Goal: Task Accomplishment & Management: Manage account settings

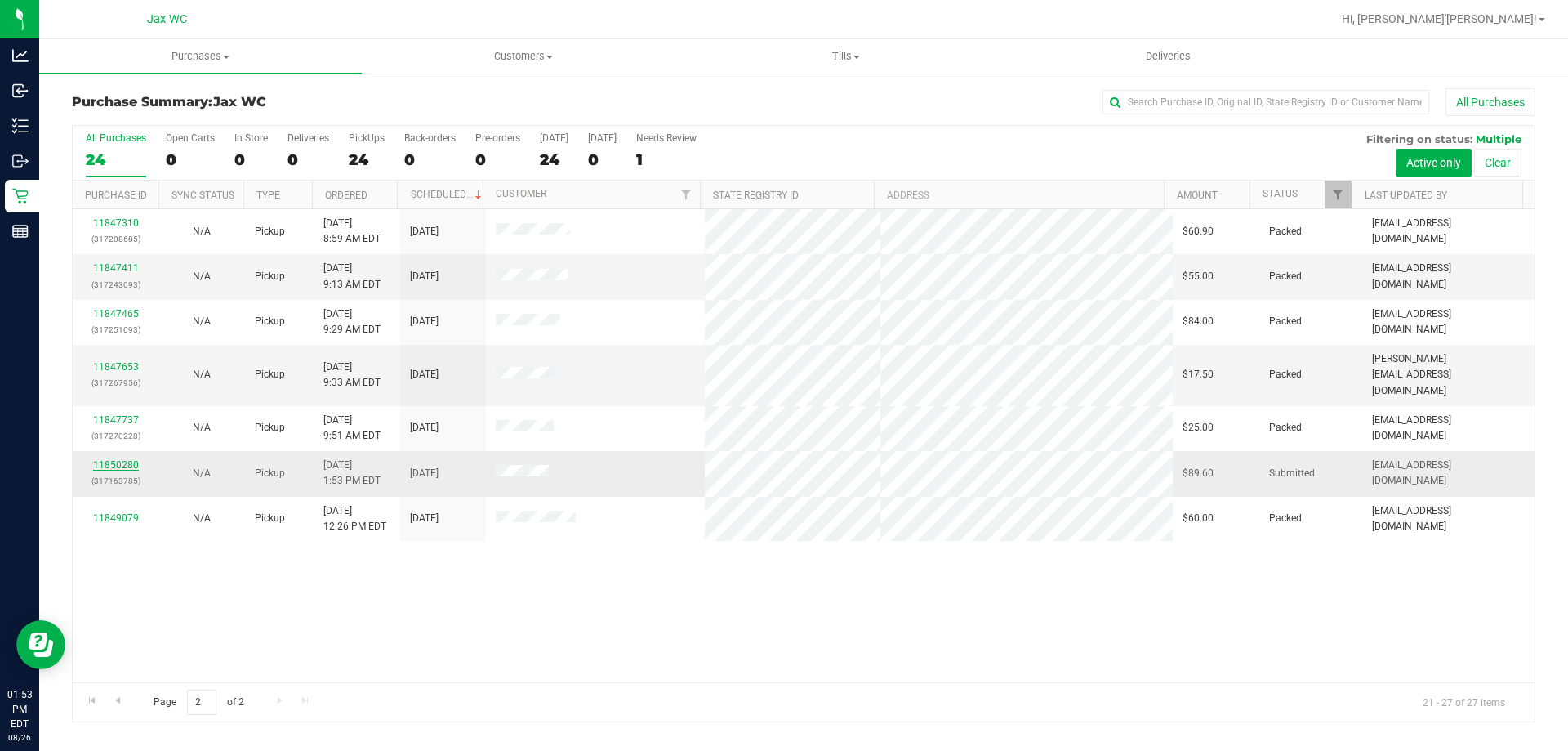
click at [122, 459] on link "11850280" at bounding box center [115, 465] width 46 height 12
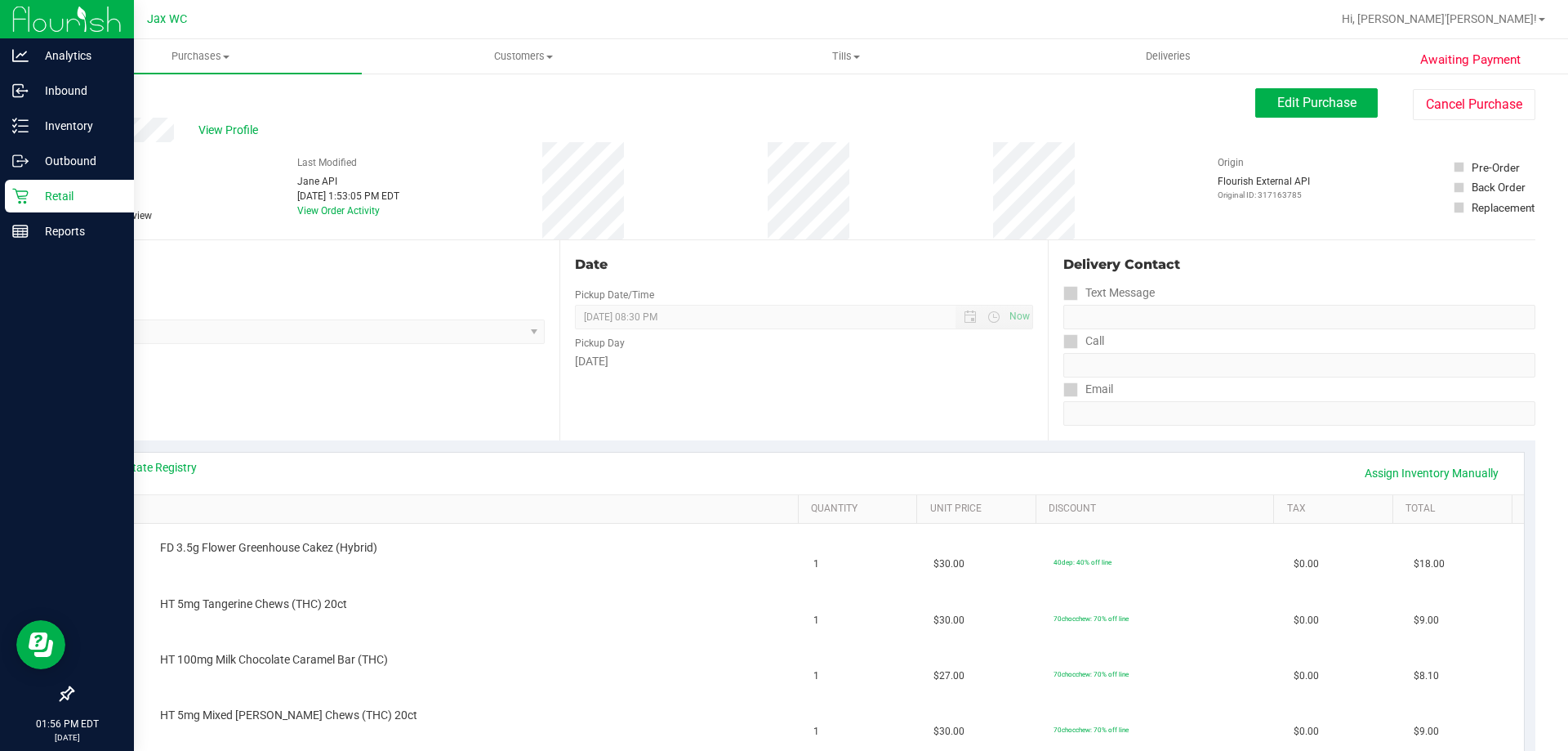
click at [19, 189] on icon at bounding box center [21, 195] width 17 height 17
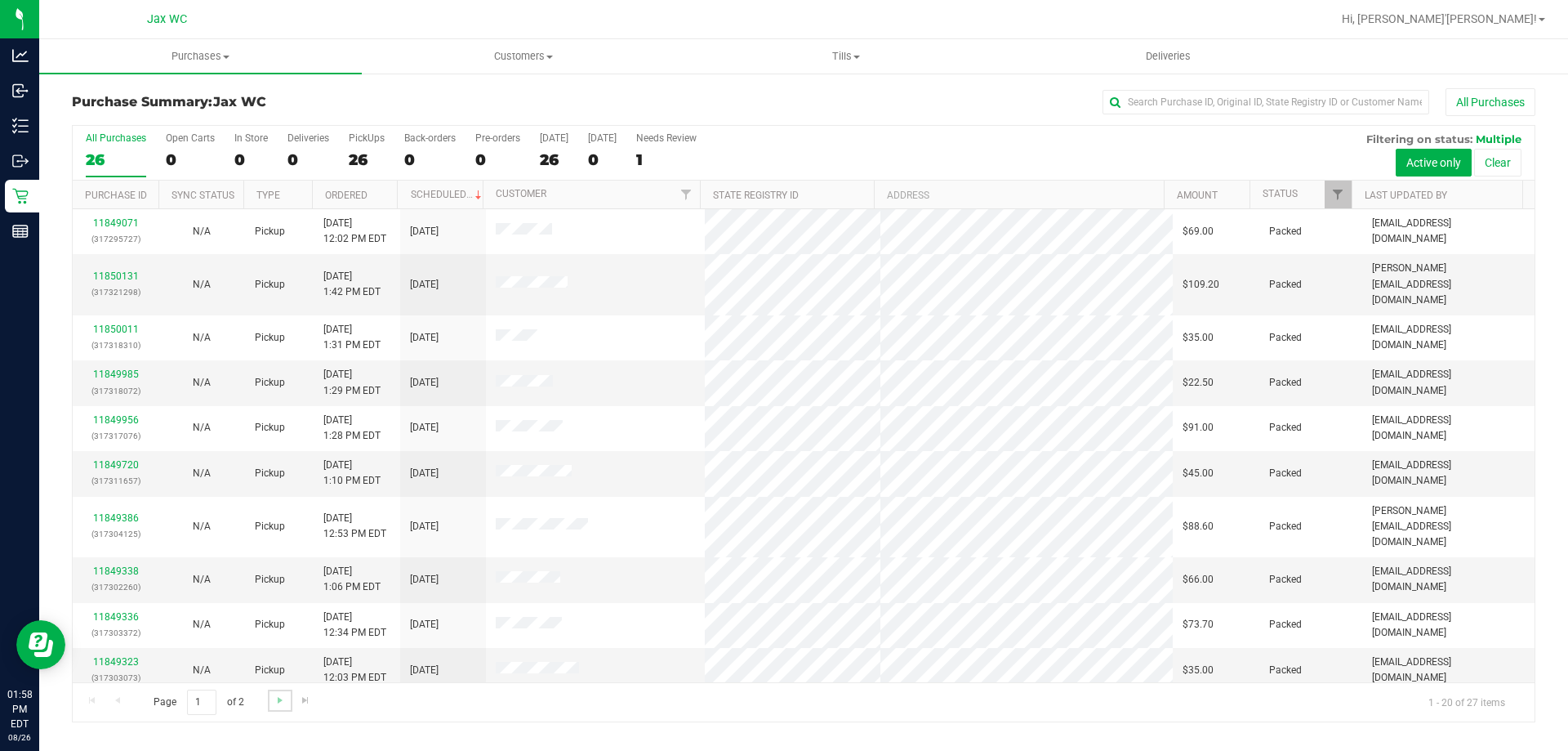
click at [285, 710] on link "Go to the next page" at bounding box center [279, 700] width 23 height 22
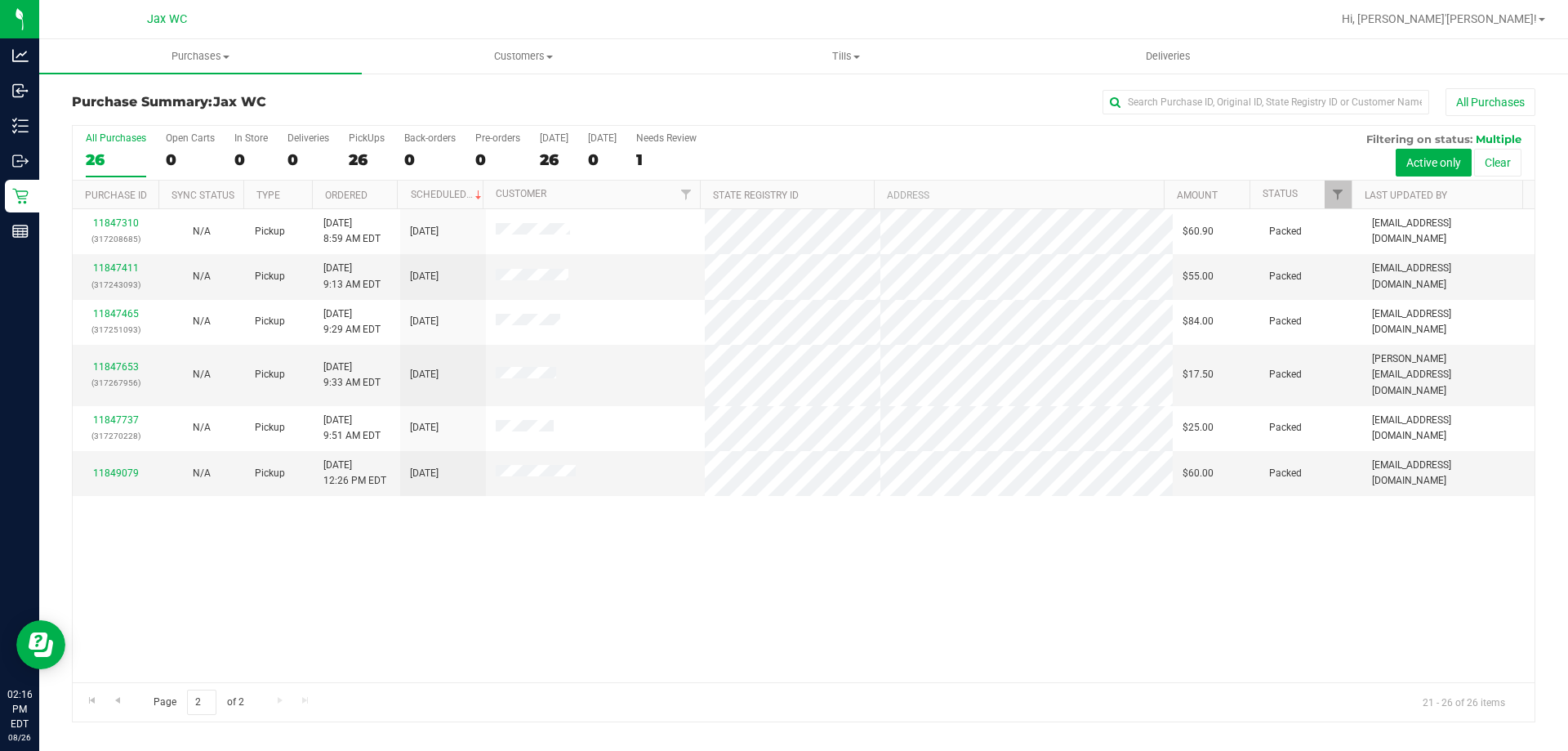
drag, startPoint x: 660, startPoint y: 646, endPoint x: 644, endPoint y: 652, distance: 17.1
click at [644, 649] on div "11847310 (317208685) N/A Pickup [DATE] 8:59 AM EDT 8/26/2025 $60.90 Packed [EMA…" at bounding box center [804, 445] width 1463 height 473
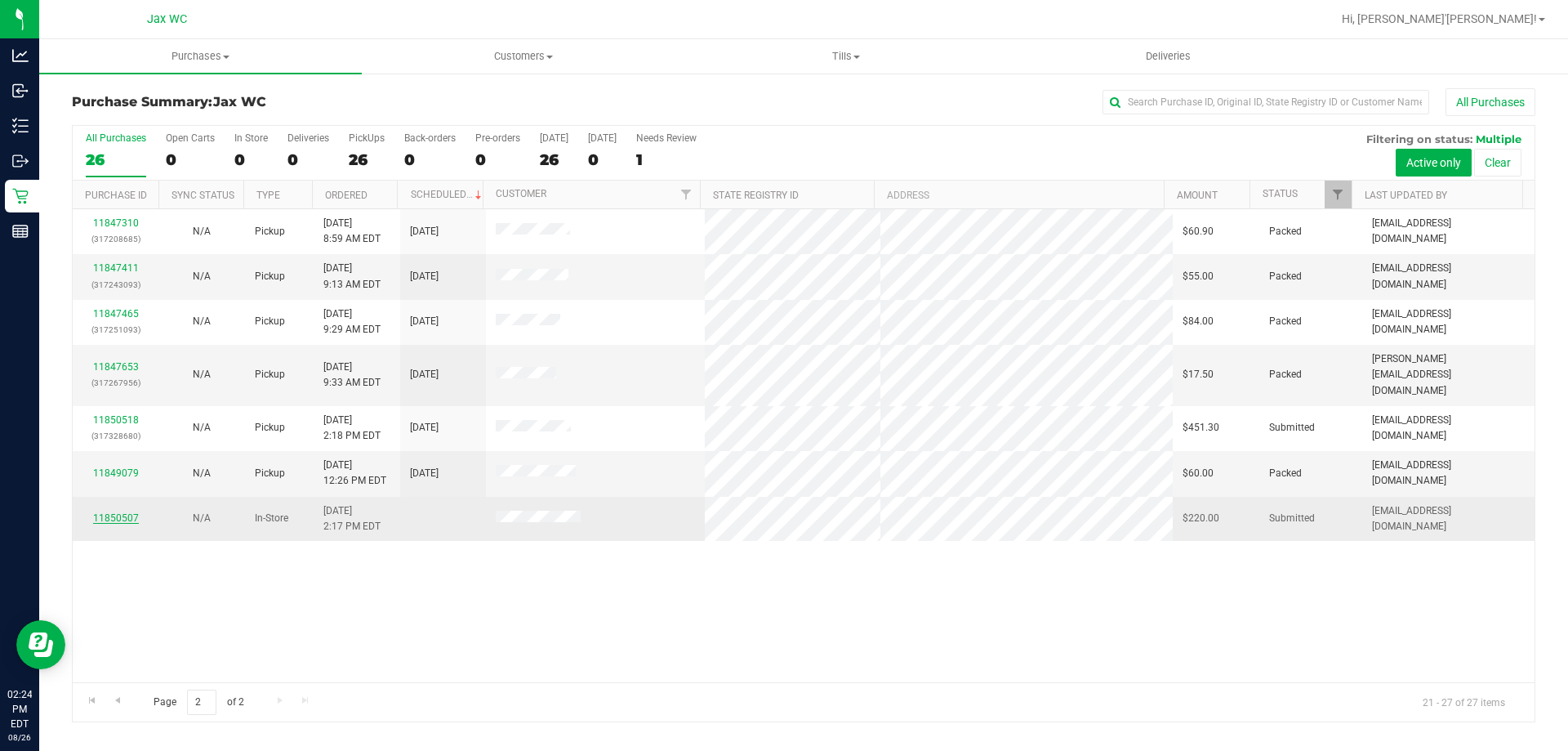
click at [119, 513] on link "11850507" at bounding box center [115, 519] width 46 height 12
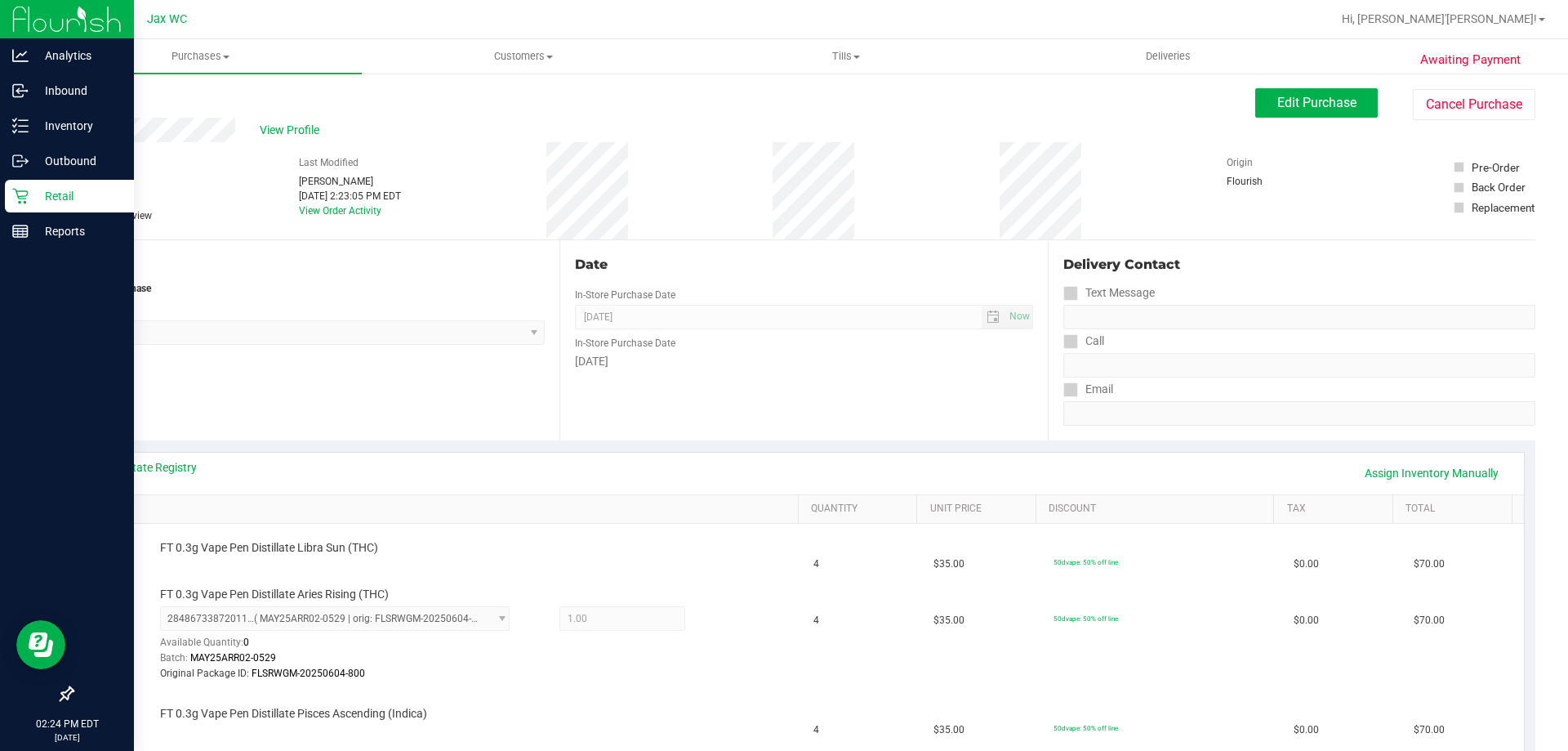
click at [35, 192] on p "Retail" at bounding box center [77, 196] width 98 height 20
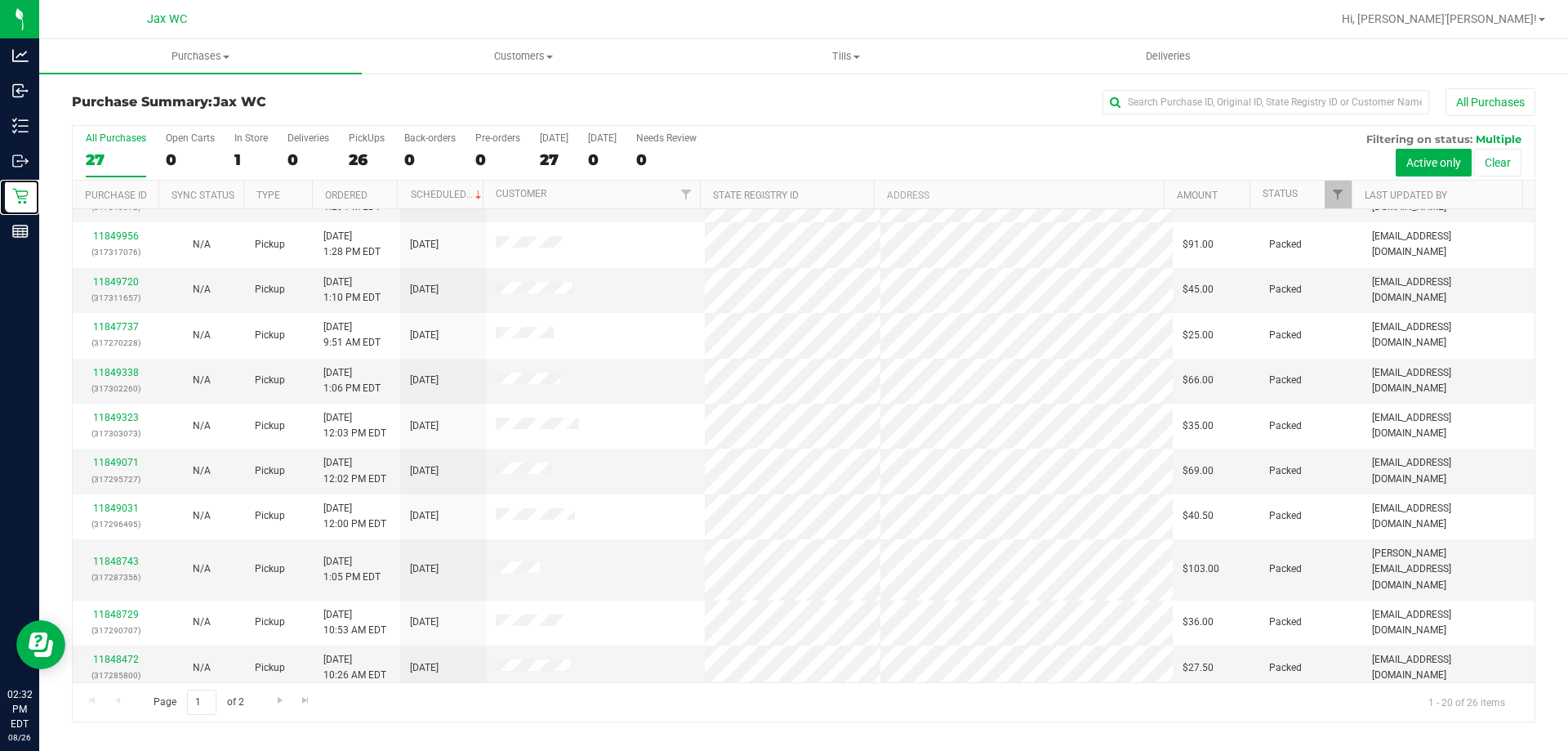
scroll to position [432, 0]
click at [270, 703] on link "Go to the next page" at bounding box center [279, 700] width 23 height 22
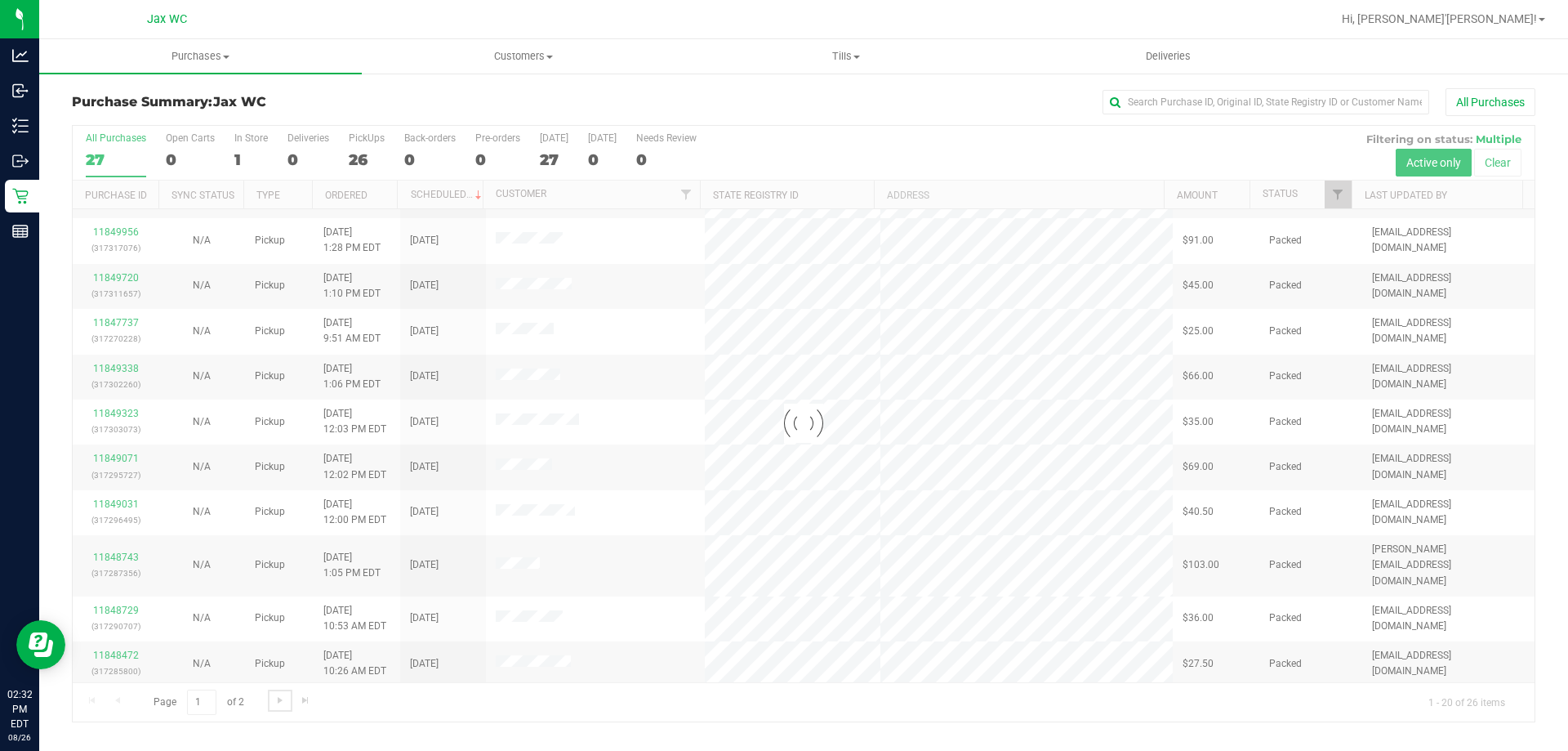
scroll to position [0, 0]
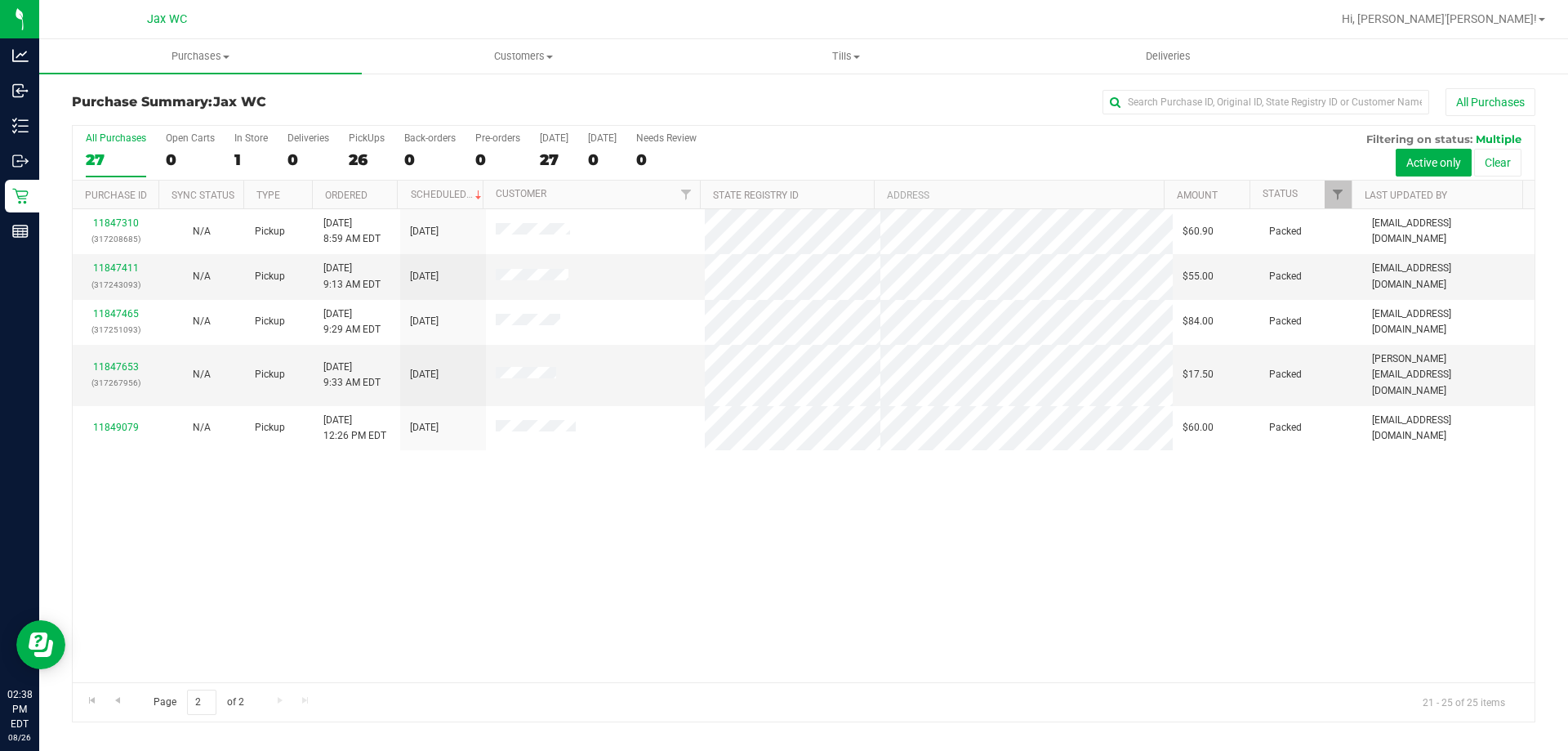
click at [95, 550] on div "11847310 (317208685) N/A Pickup [DATE] 8:59 AM EDT 8/26/2025 $60.90 Packed [EMA…" at bounding box center [804, 445] width 1463 height 473
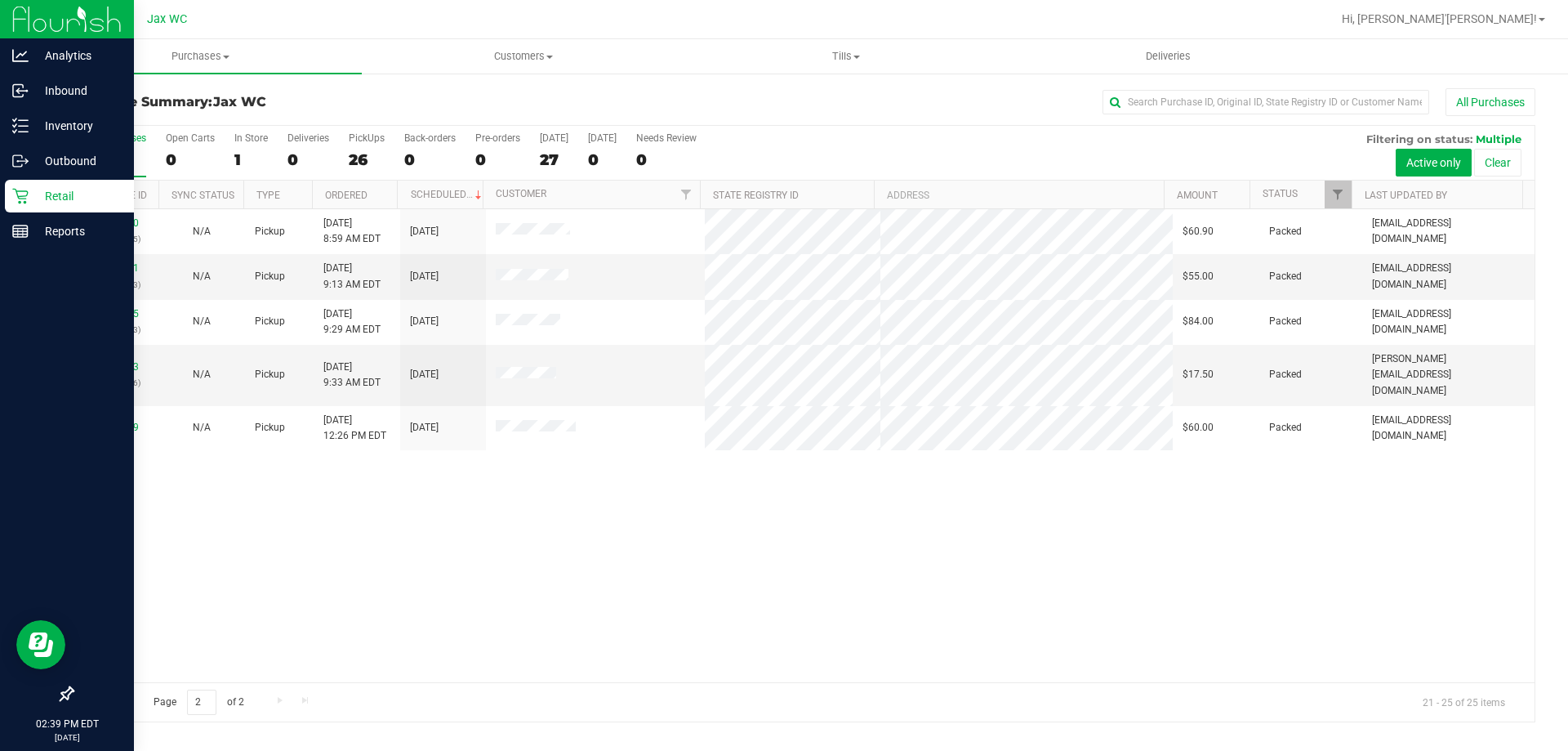
click at [30, 195] on p "Retail" at bounding box center [77, 196] width 98 height 20
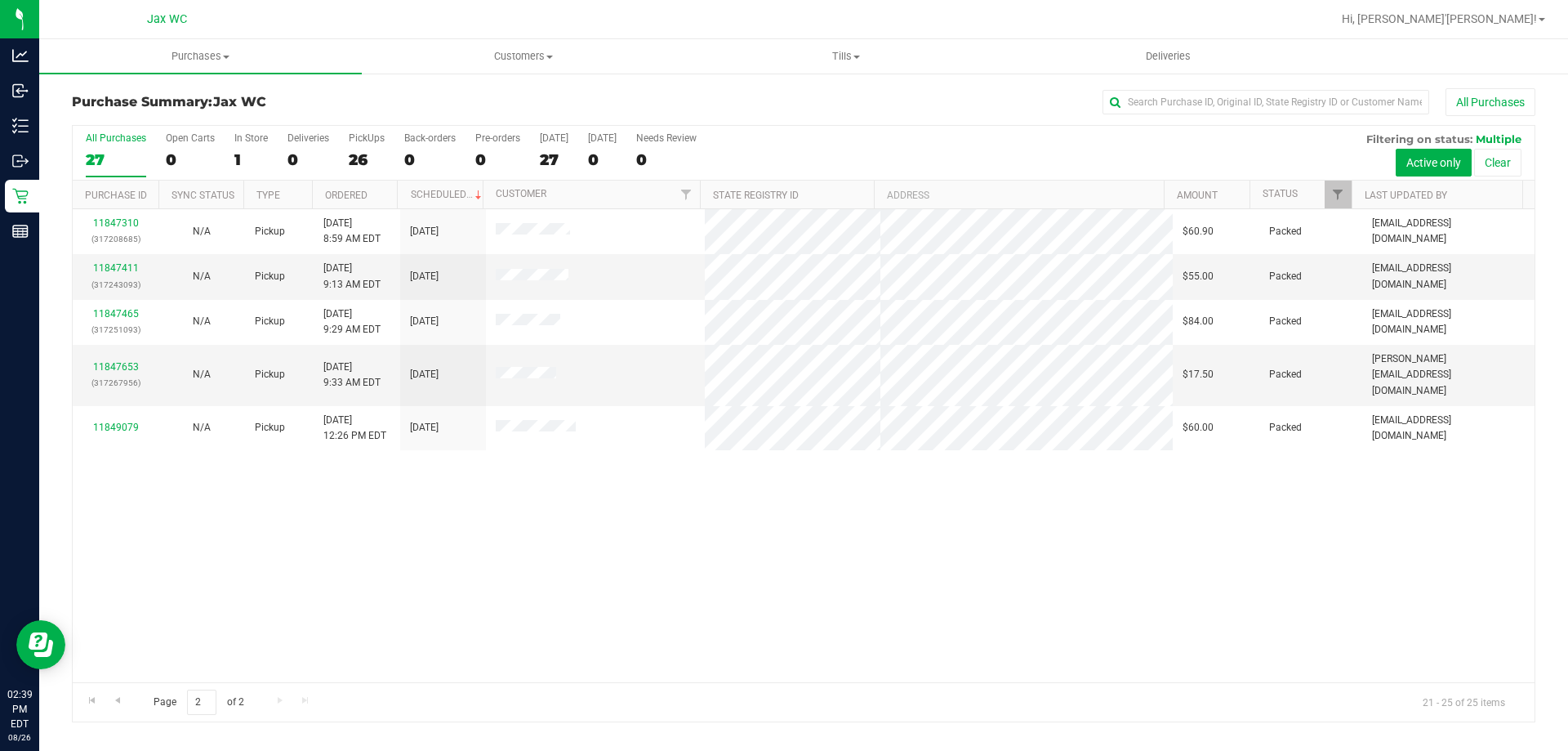
click at [92, 157] on div "27" at bounding box center [116, 159] width 61 height 19
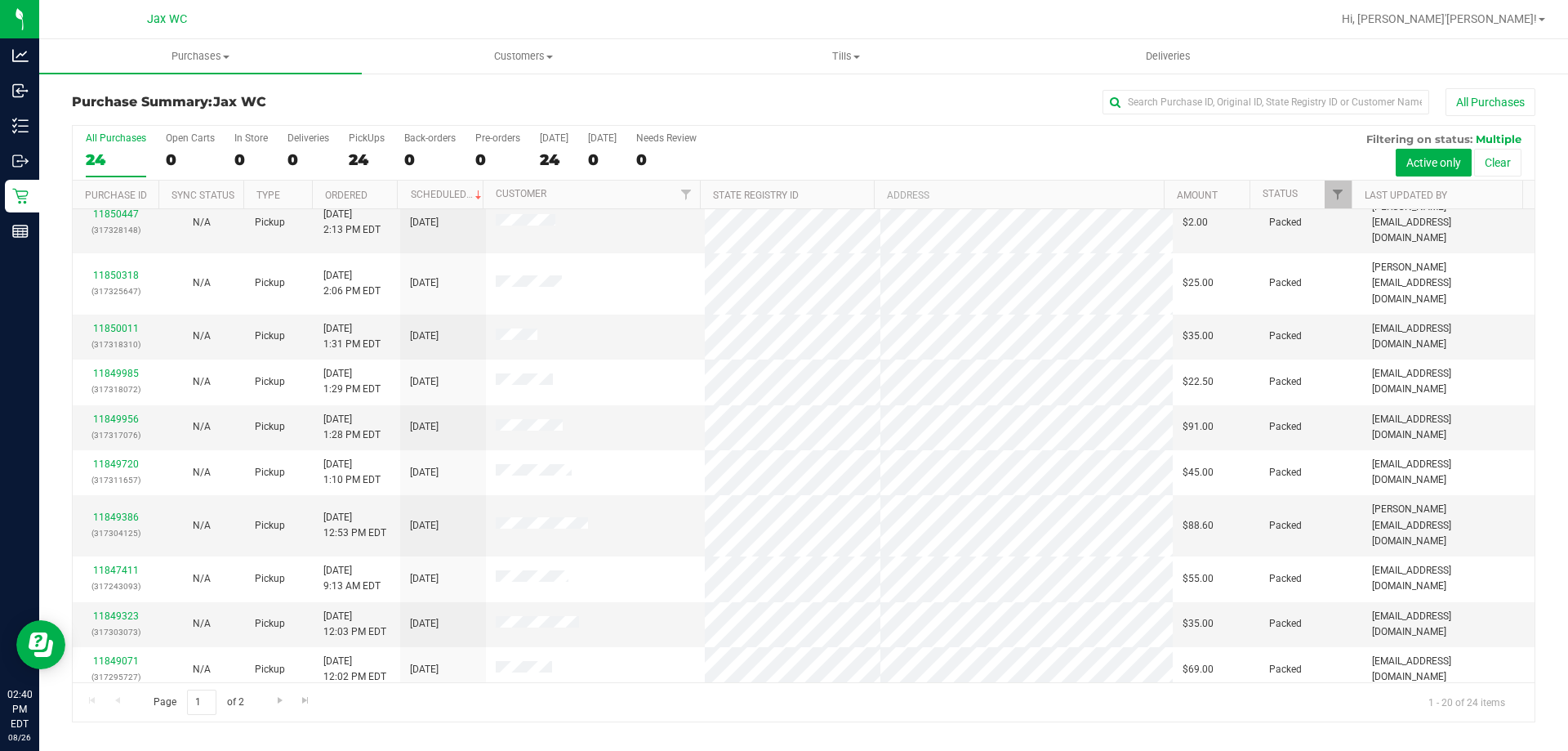
scroll to position [327, 0]
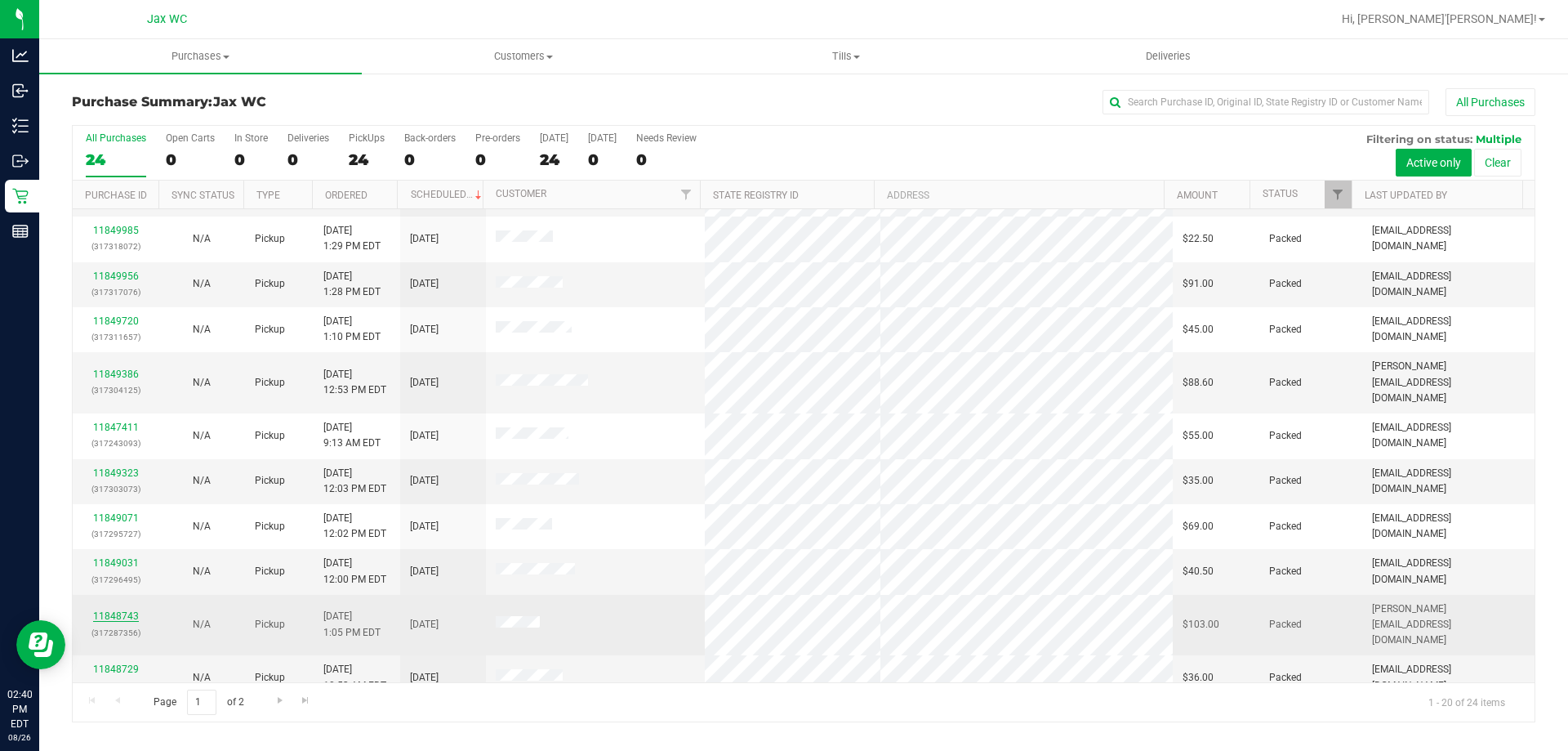
click at [126, 610] on link "11848743" at bounding box center [115, 616] width 46 height 12
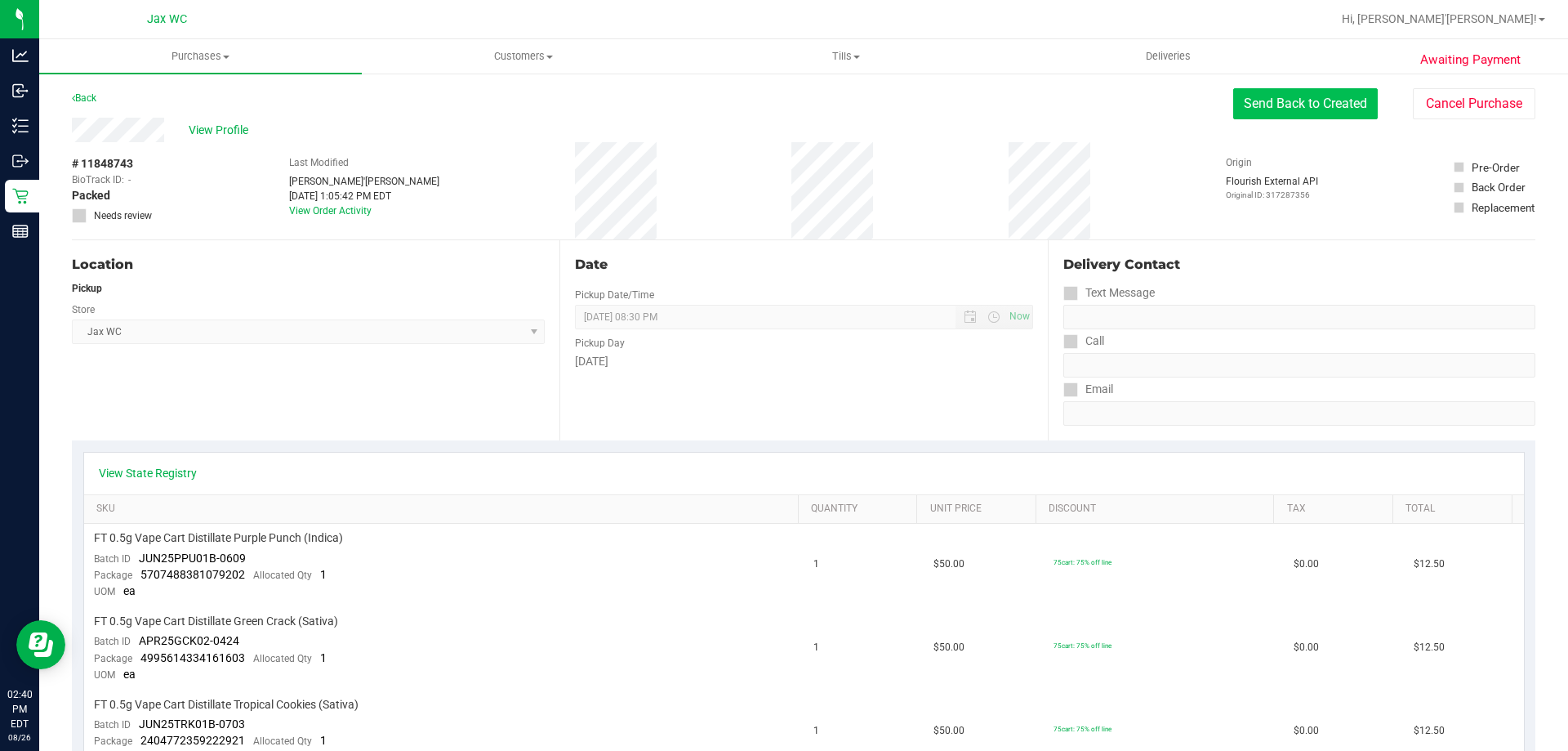
click at [1288, 94] on button "Send Back to Created" at bounding box center [1305, 104] width 144 height 31
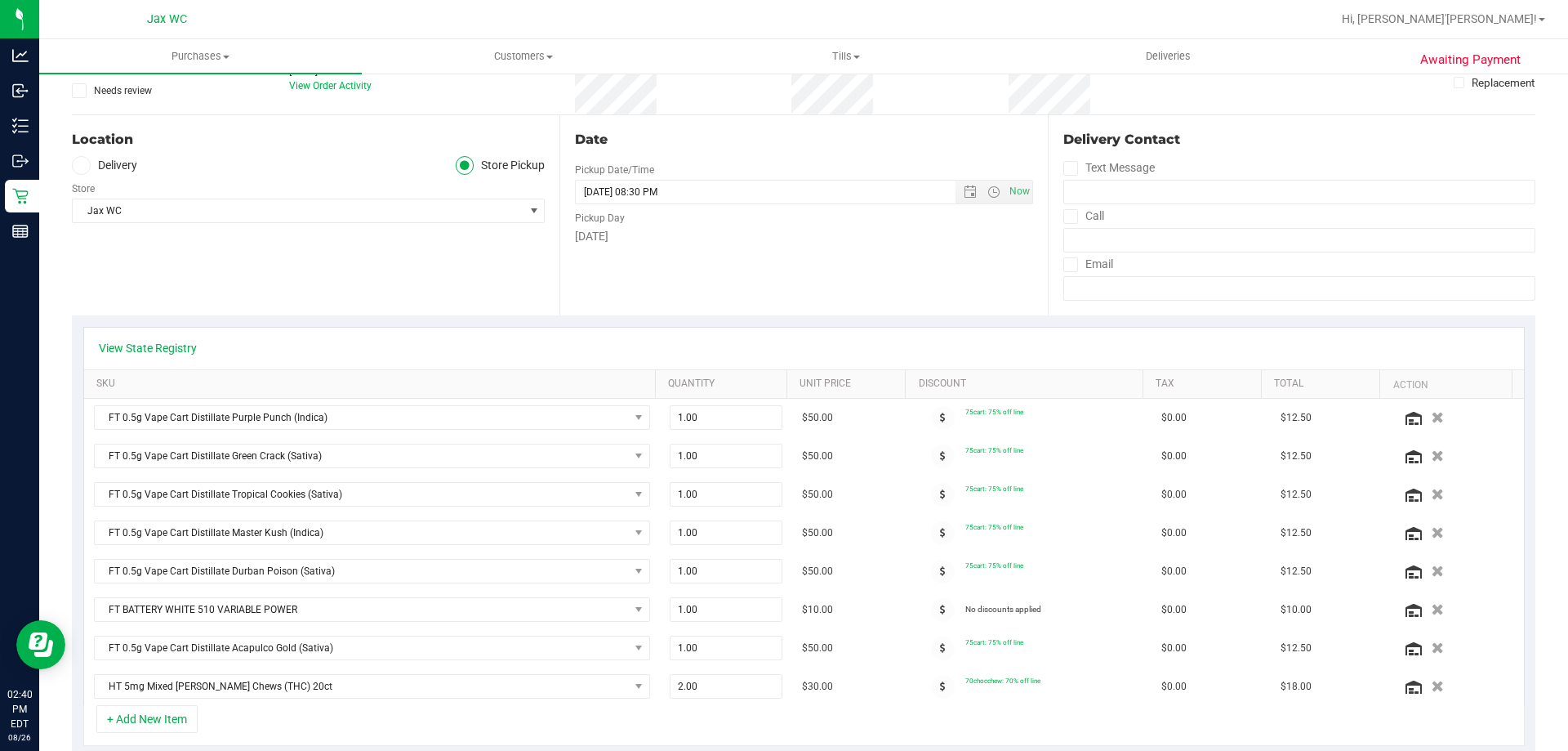
scroll to position [245, 0]
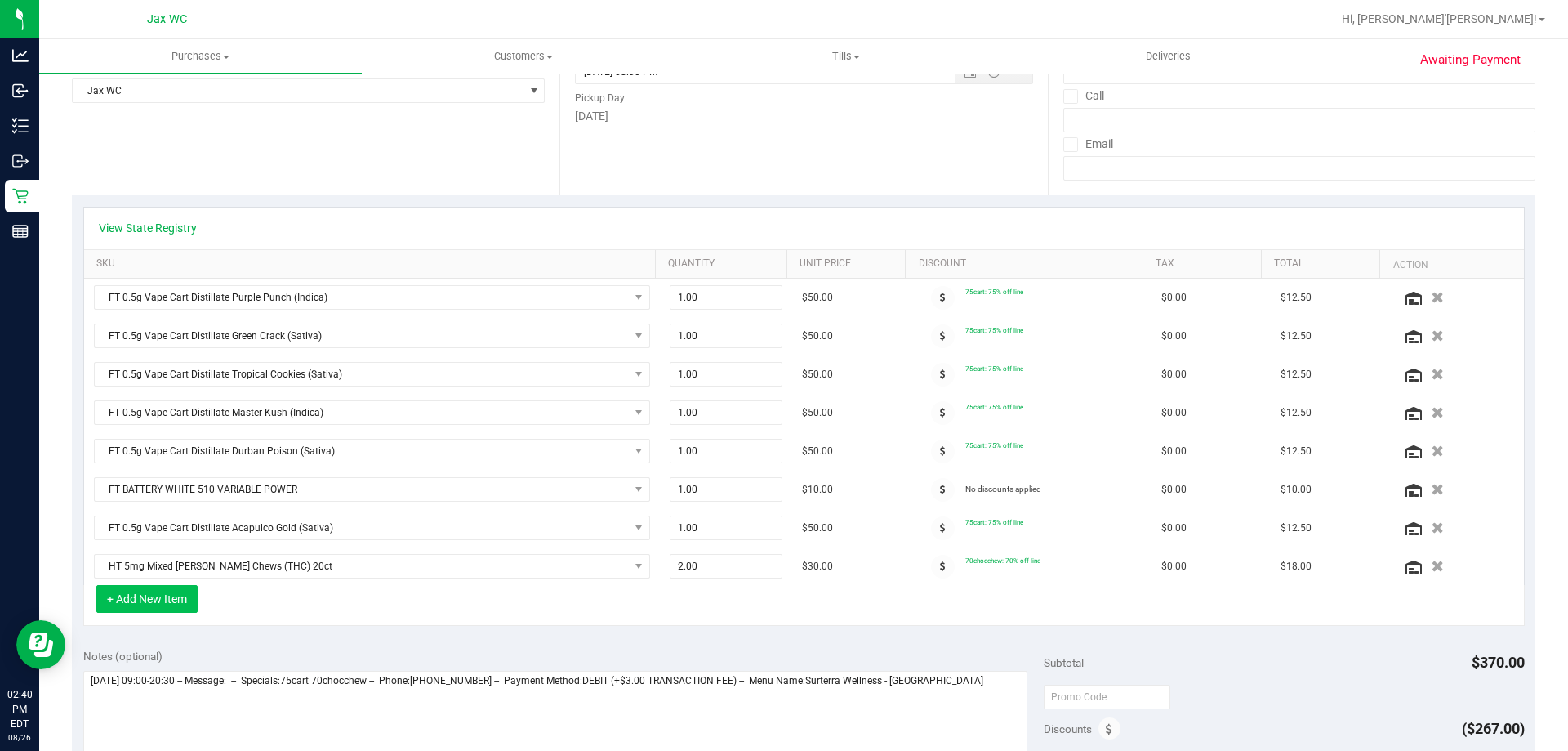
click at [159, 595] on button "+ Add New Item" at bounding box center [147, 599] width 102 height 27
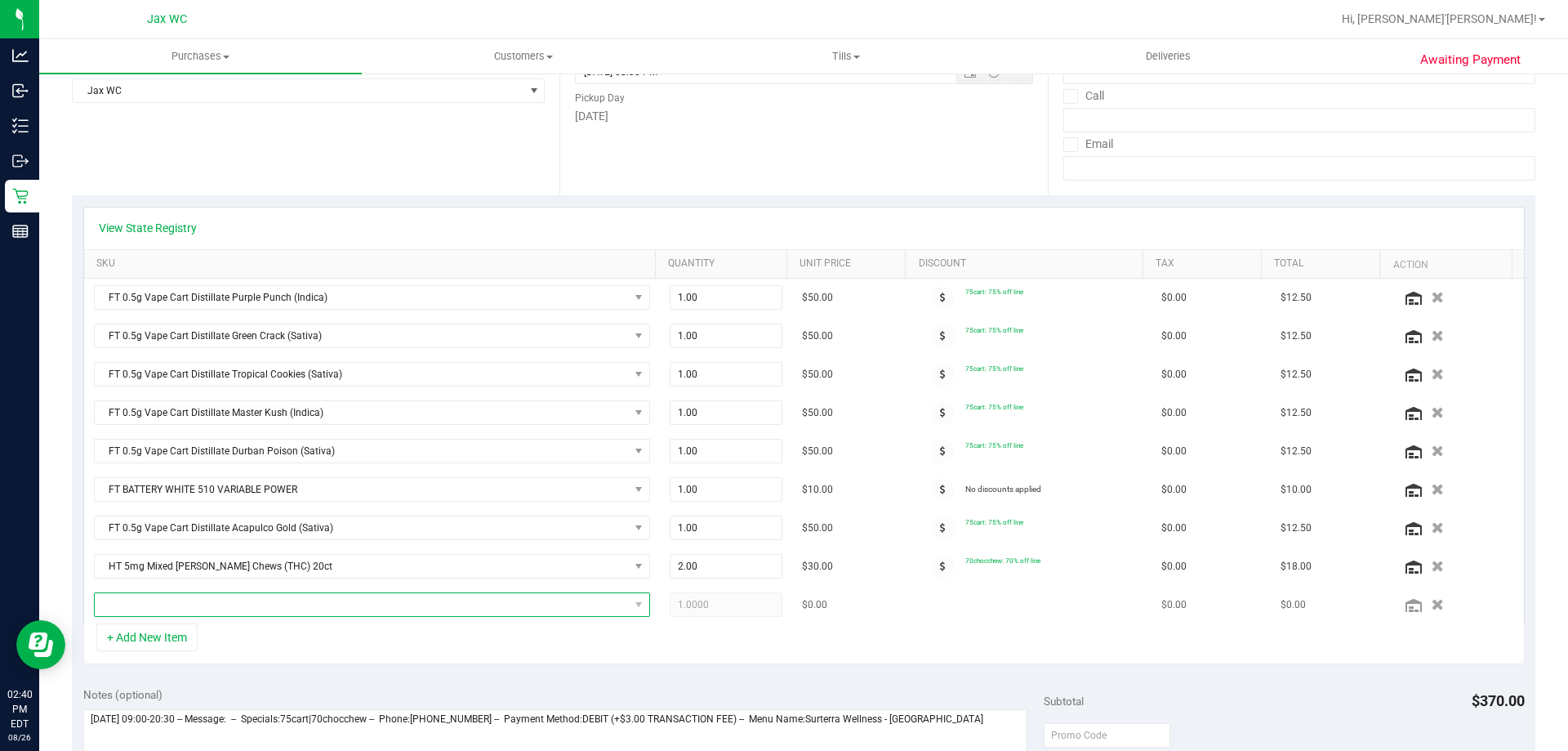
click at [182, 615] on span "NO DATA FOUND" at bounding box center [361, 604] width 534 height 22
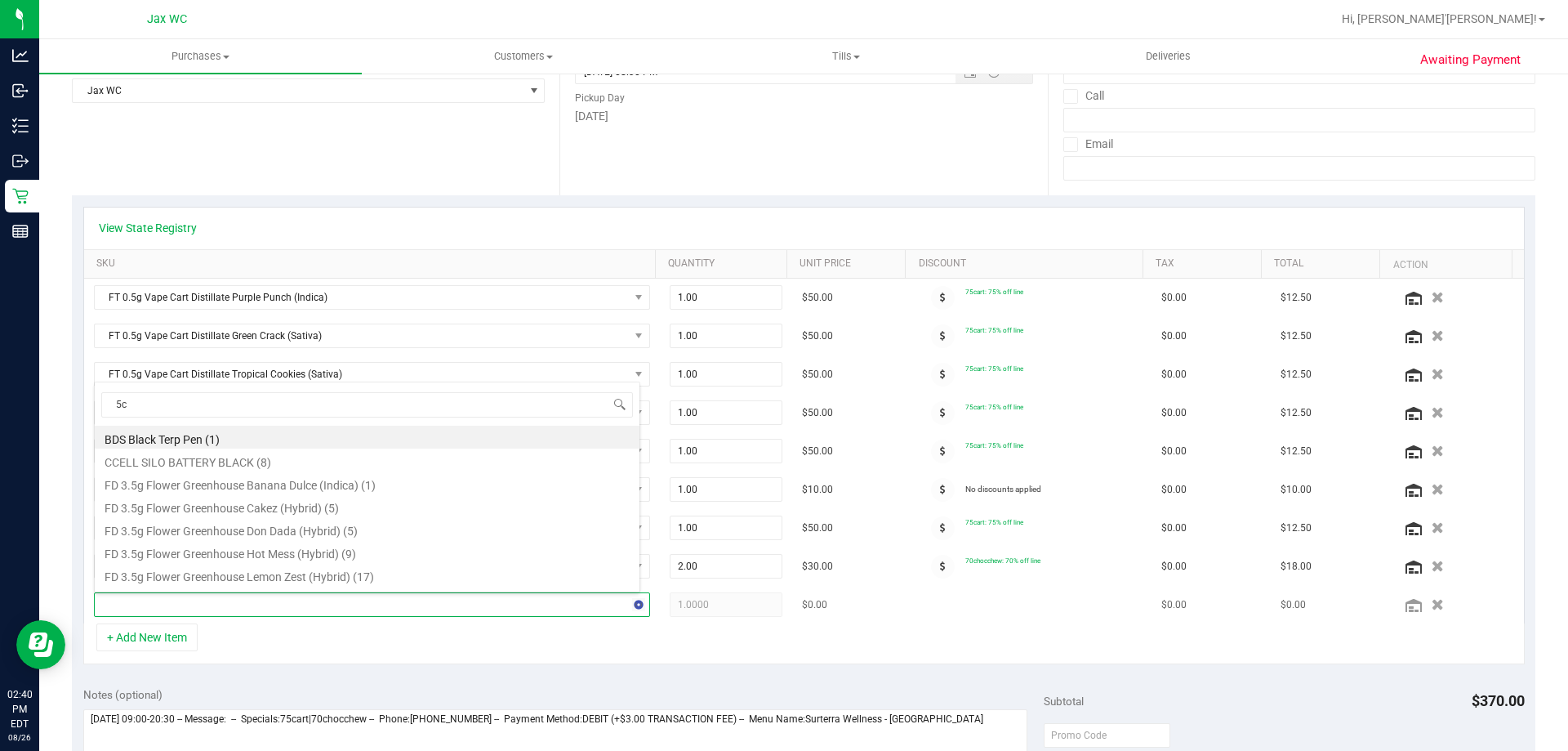
type input "5ct"
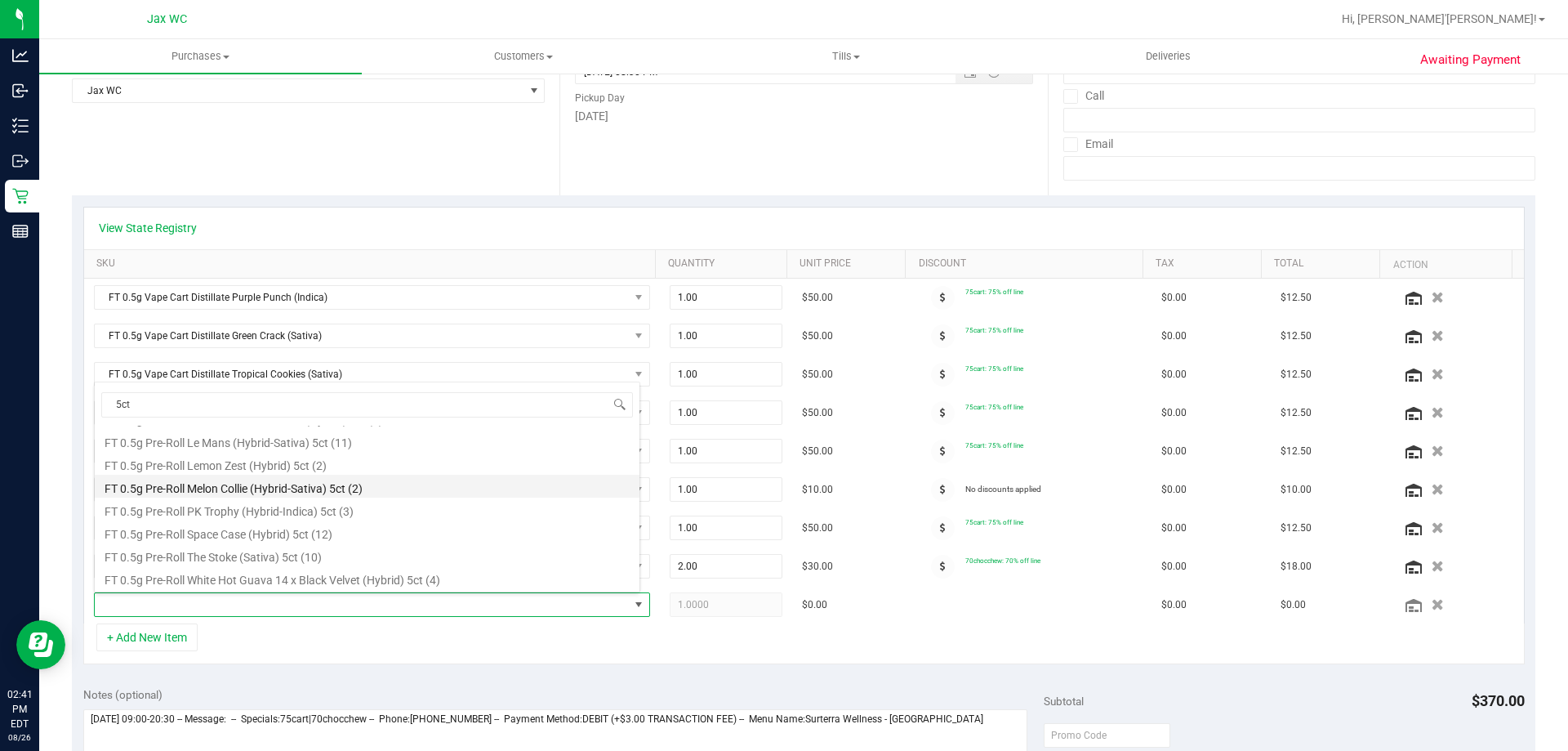
click at [287, 487] on li "FT 0.5g Pre-Roll Melon Collie (Hybrid-Sativa) 5ct (2)" at bounding box center [367, 485] width 545 height 22
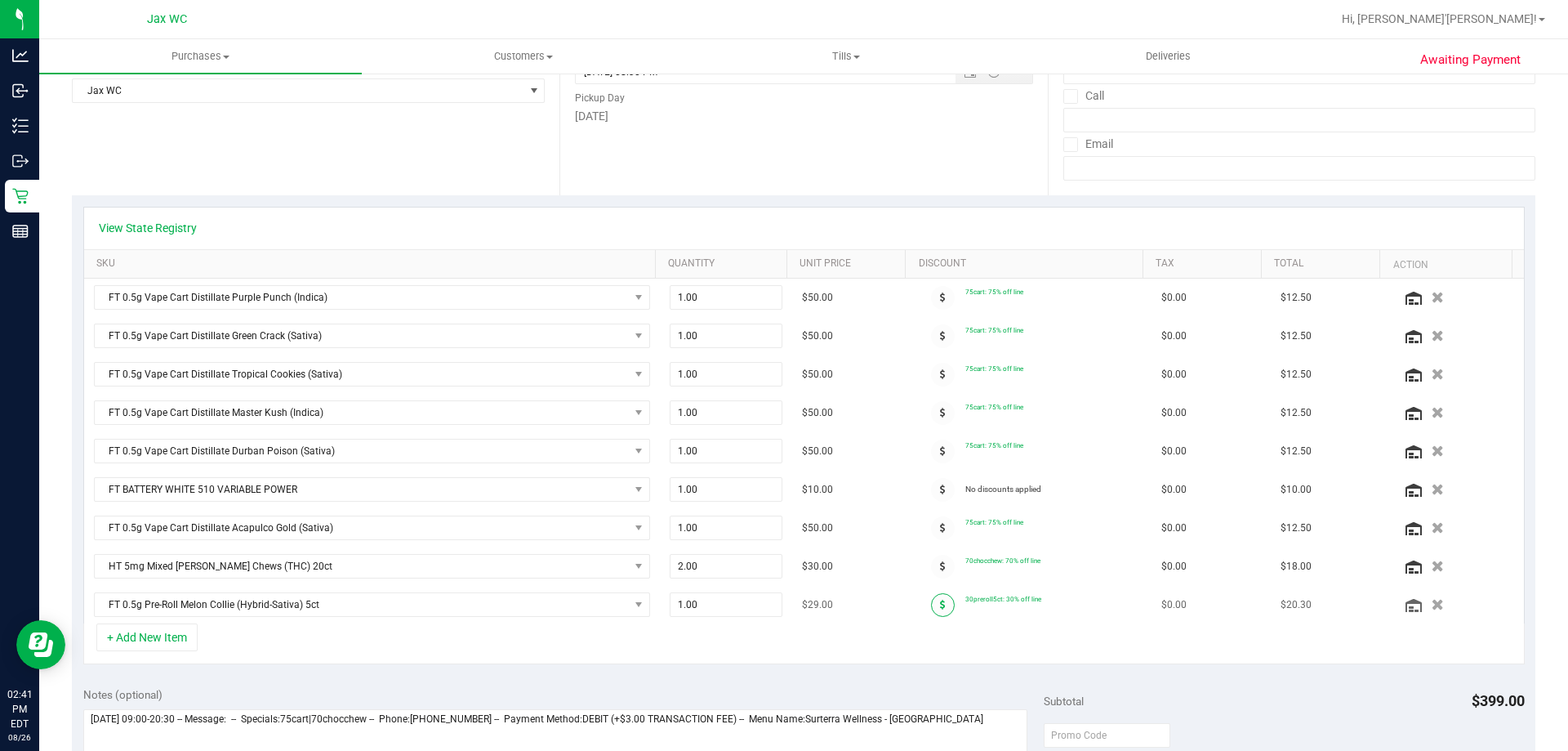
click at [940, 600] on icon at bounding box center [943, 605] width 6 height 10
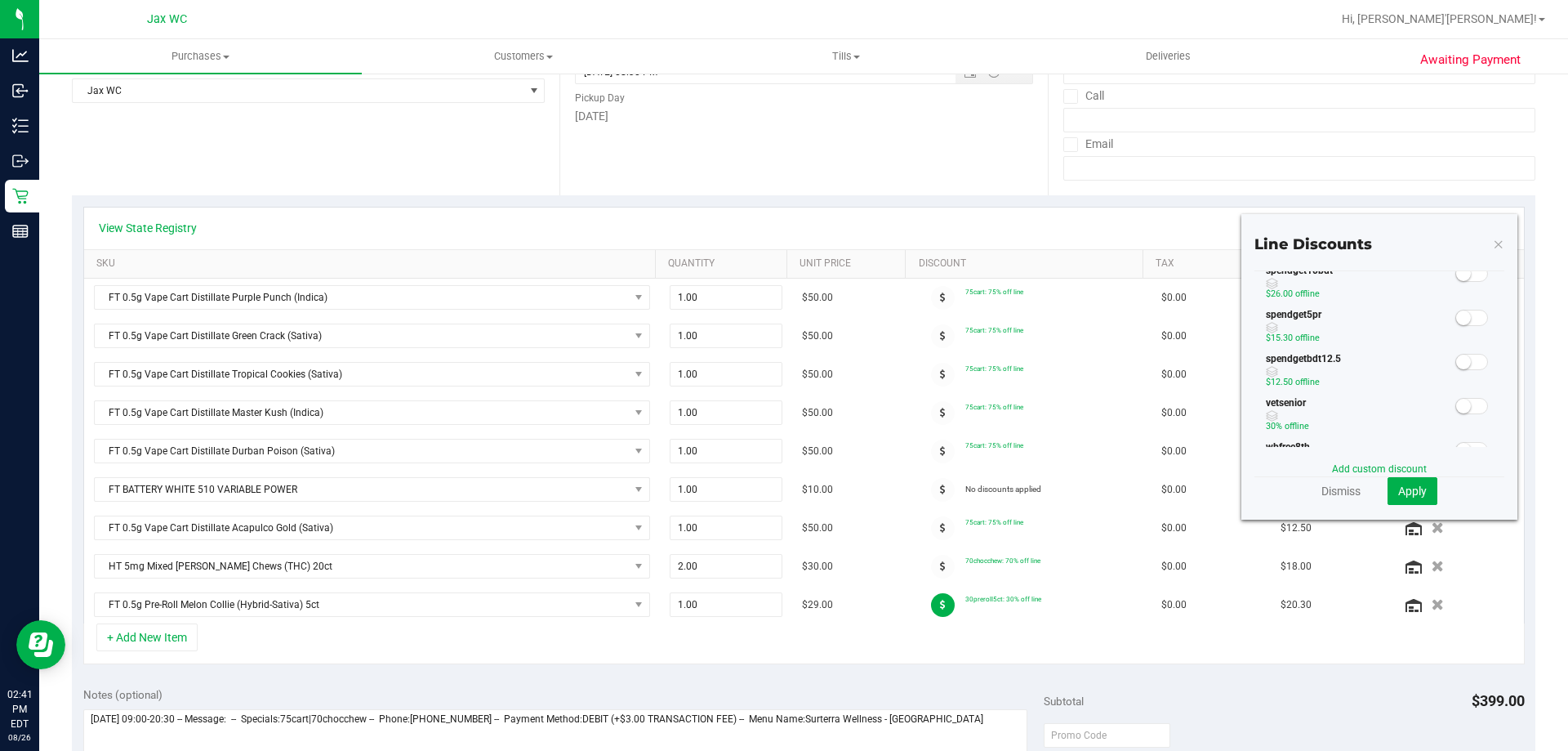
scroll to position [408, 0]
click at [1466, 314] on span at bounding box center [1471, 314] width 32 height 17
click at [1416, 490] on button "Apply" at bounding box center [1412, 491] width 50 height 27
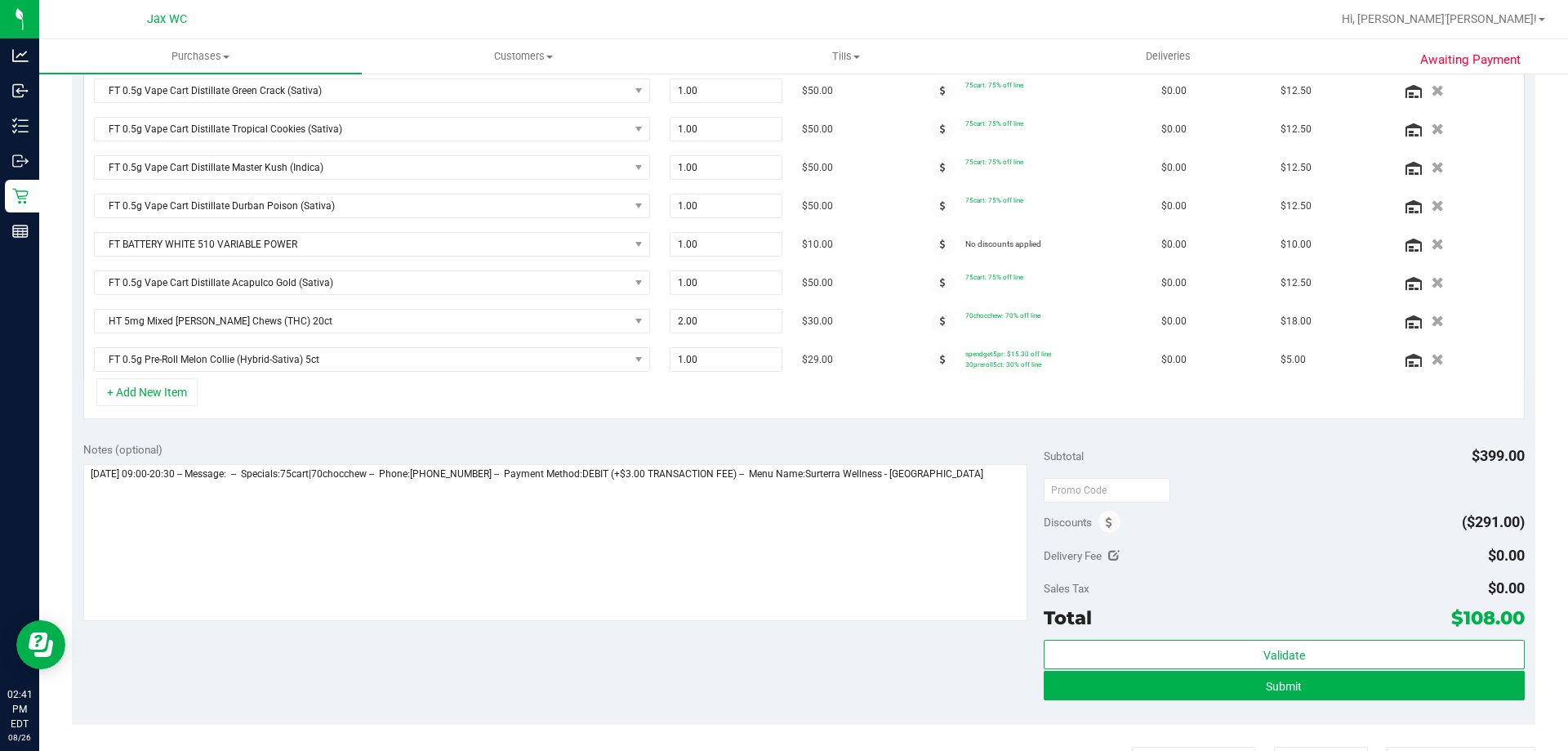
scroll to position [465, 0]
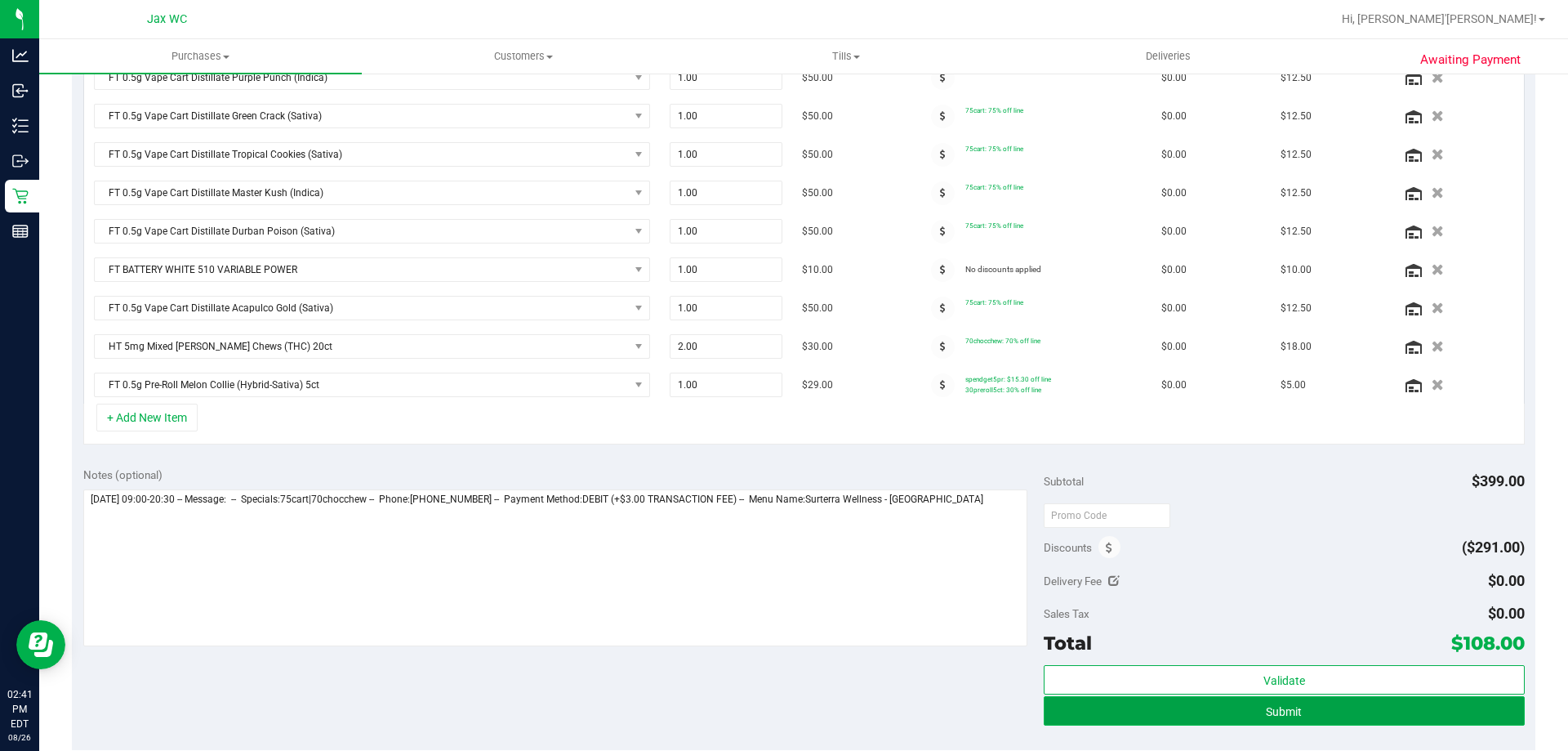
click at [1308, 701] on button "Submit" at bounding box center [1284, 711] width 480 height 29
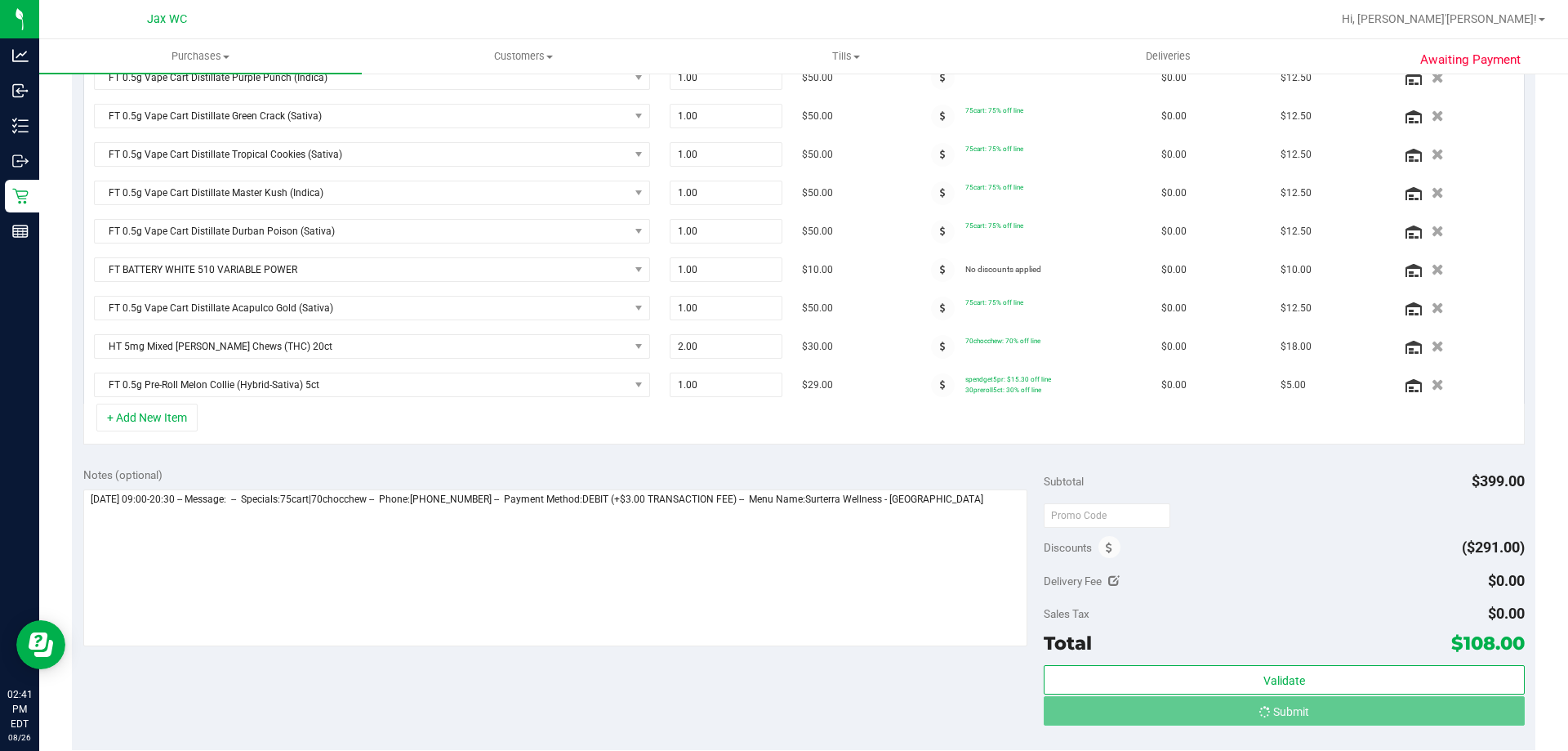
scroll to position [468, 0]
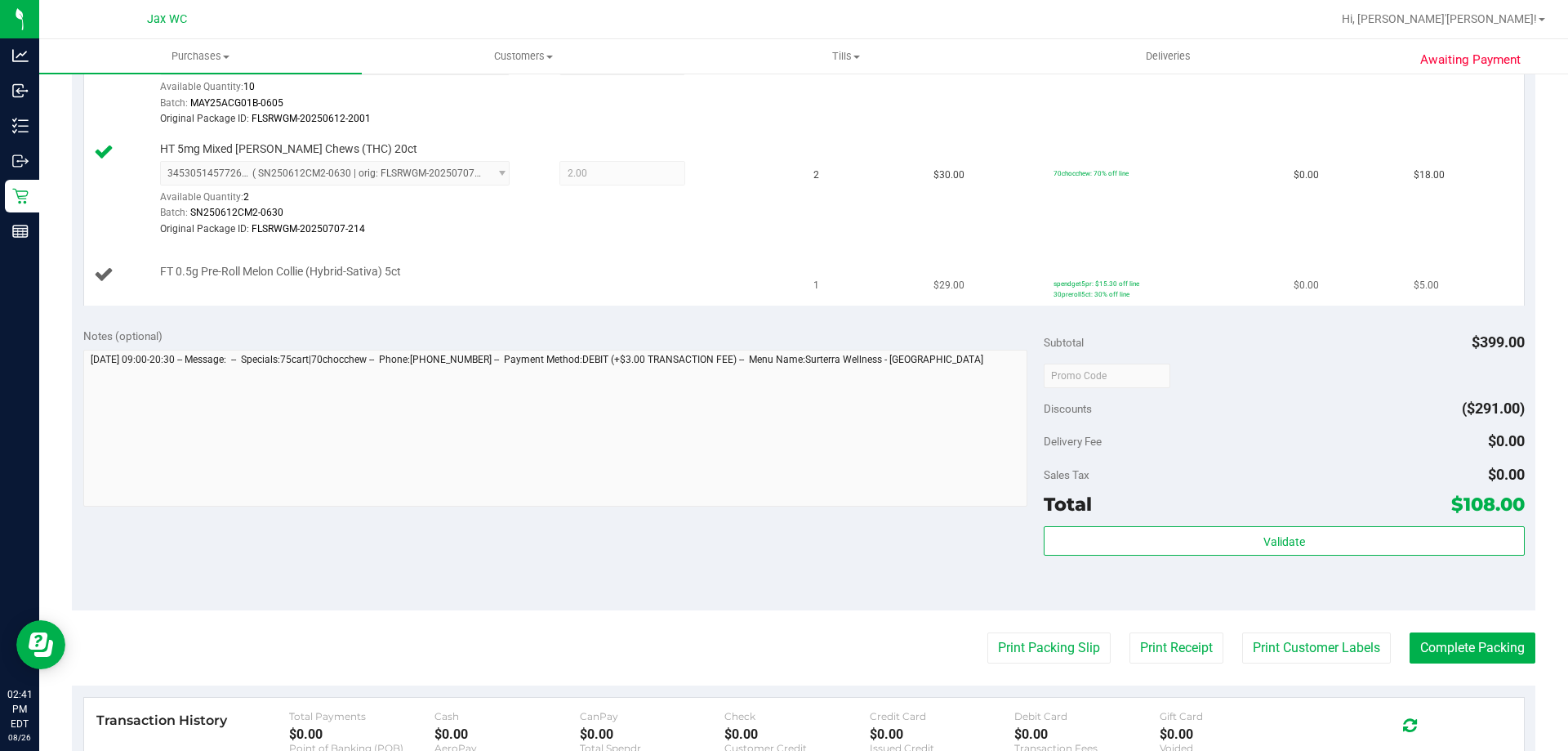
scroll to position [1203, 0]
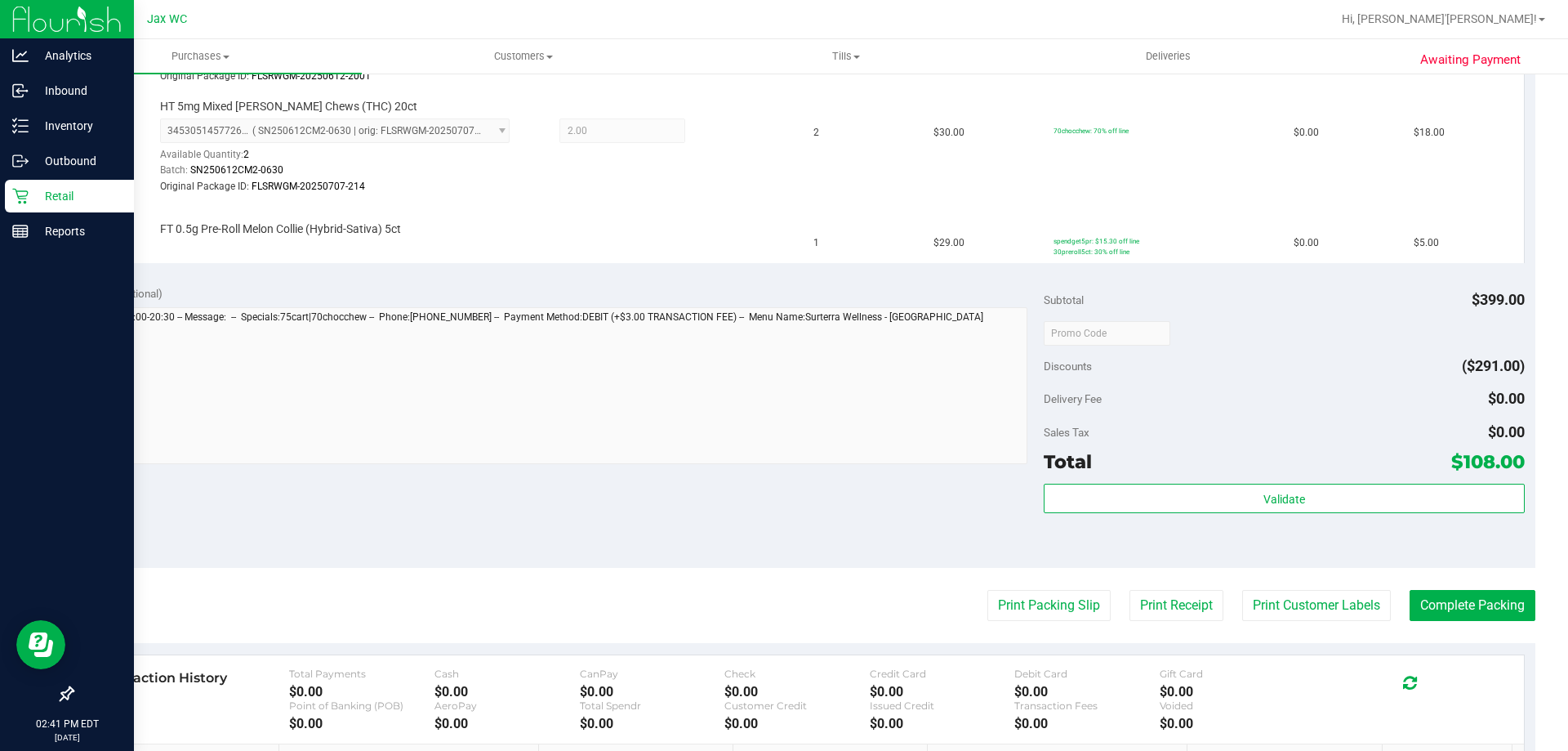
click at [61, 197] on p "Retail" at bounding box center [77, 196] width 98 height 20
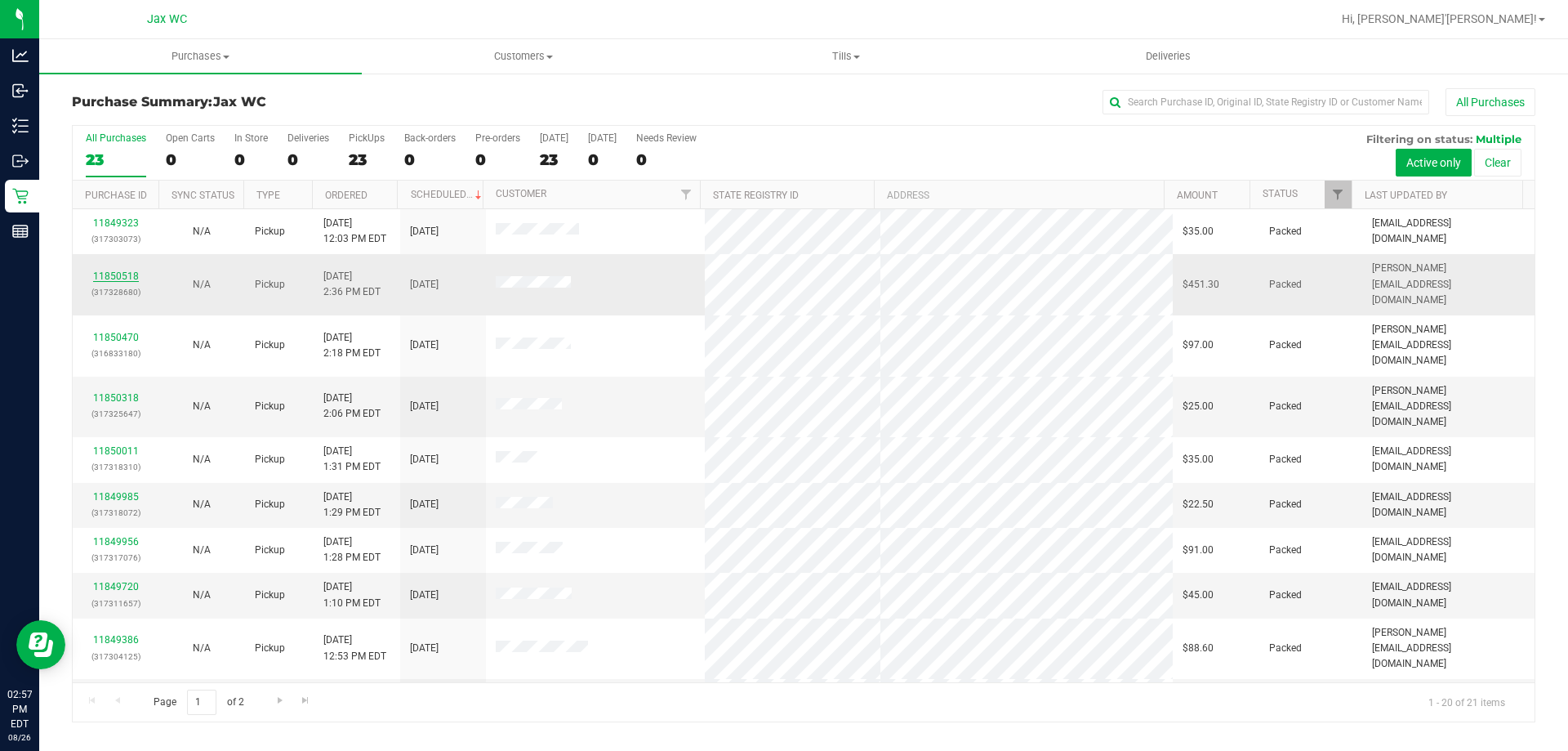
drag, startPoint x: 140, startPoint y: 265, endPoint x: 130, endPoint y: 269, distance: 10.8
click at [130, 269] on div "11850518 (317328680)" at bounding box center [116, 284] width 66 height 31
click at [130, 271] on link "11850518" at bounding box center [115, 276] width 46 height 12
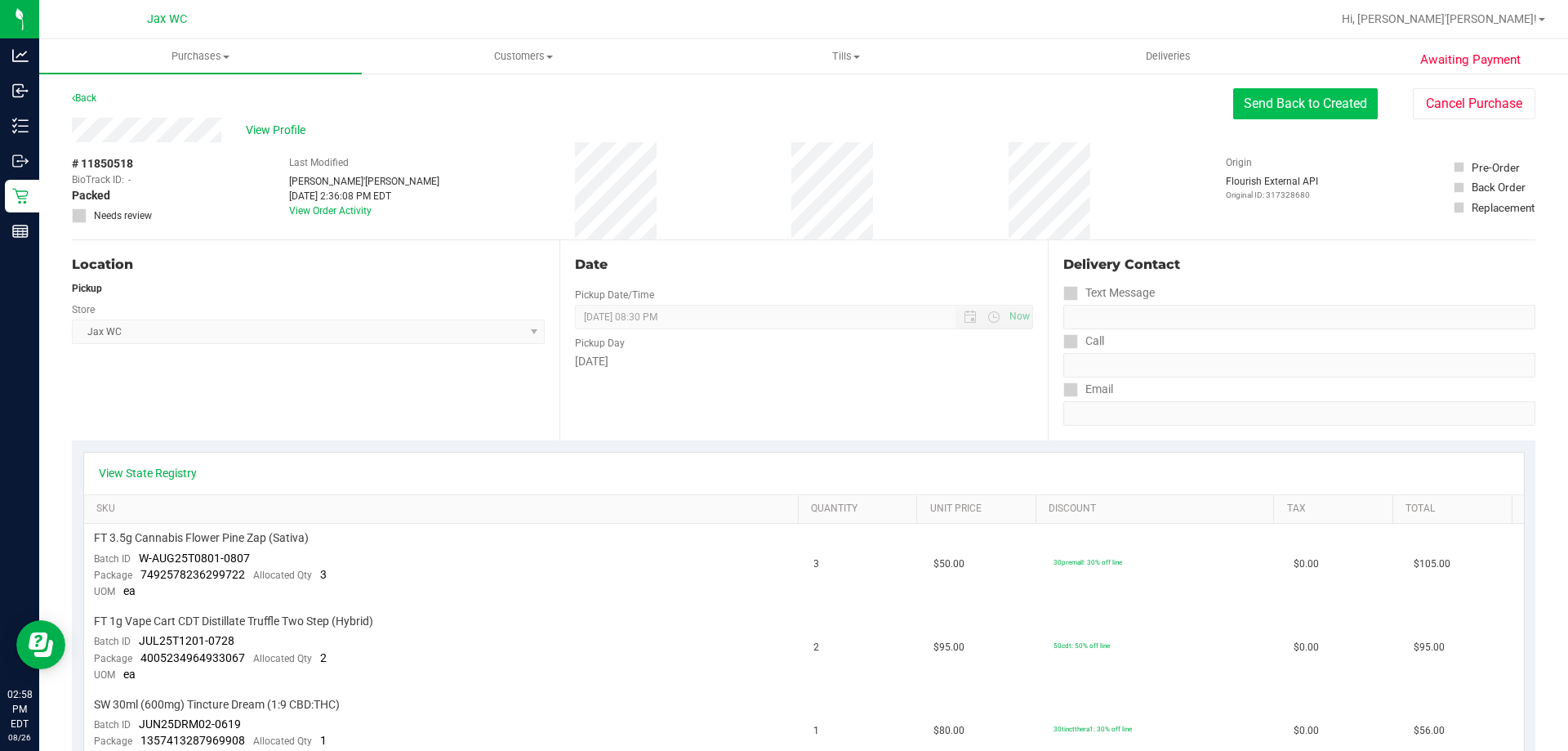
click at [1282, 99] on button "Send Back to Created" at bounding box center [1305, 104] width 144 height 31
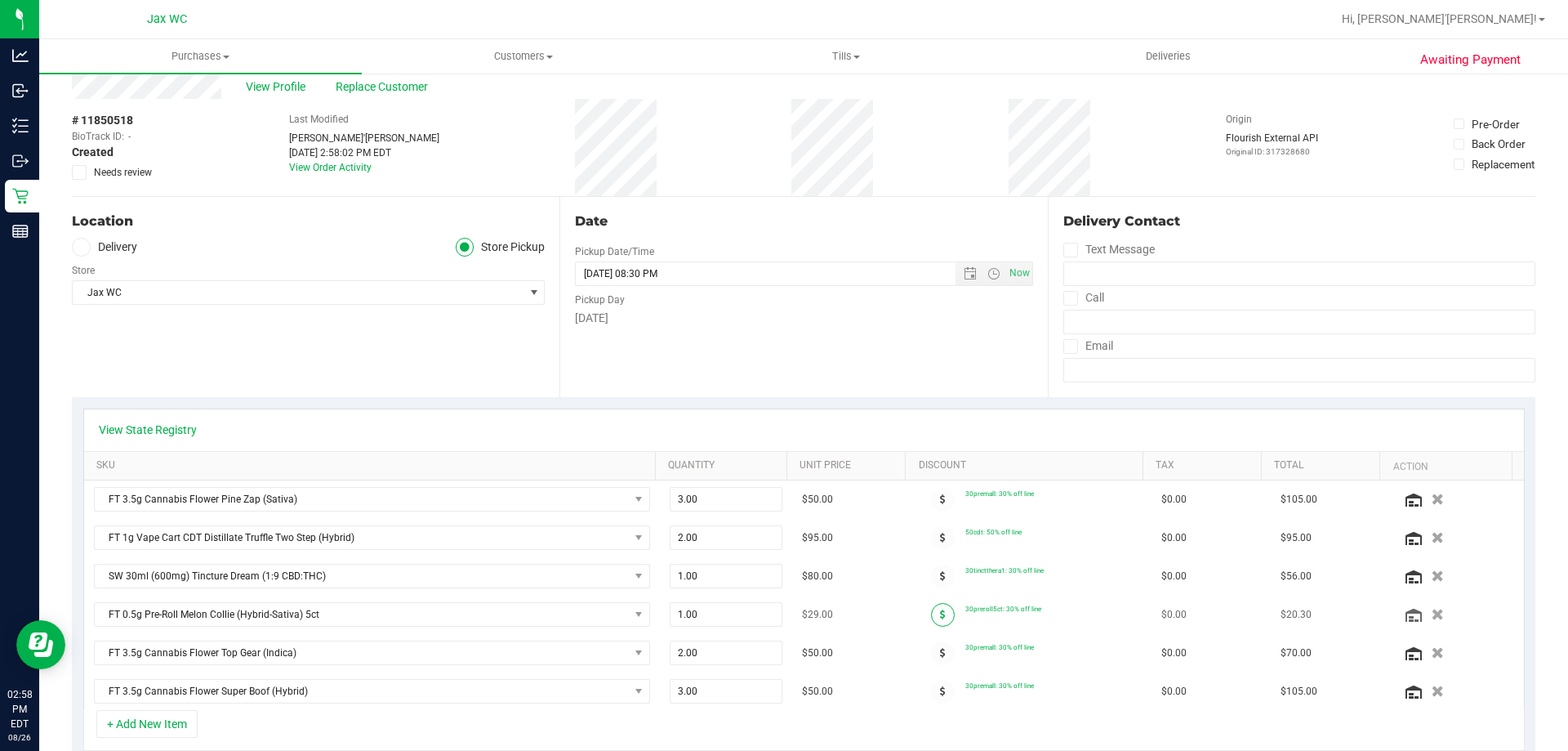
scroll to position [82, 0]
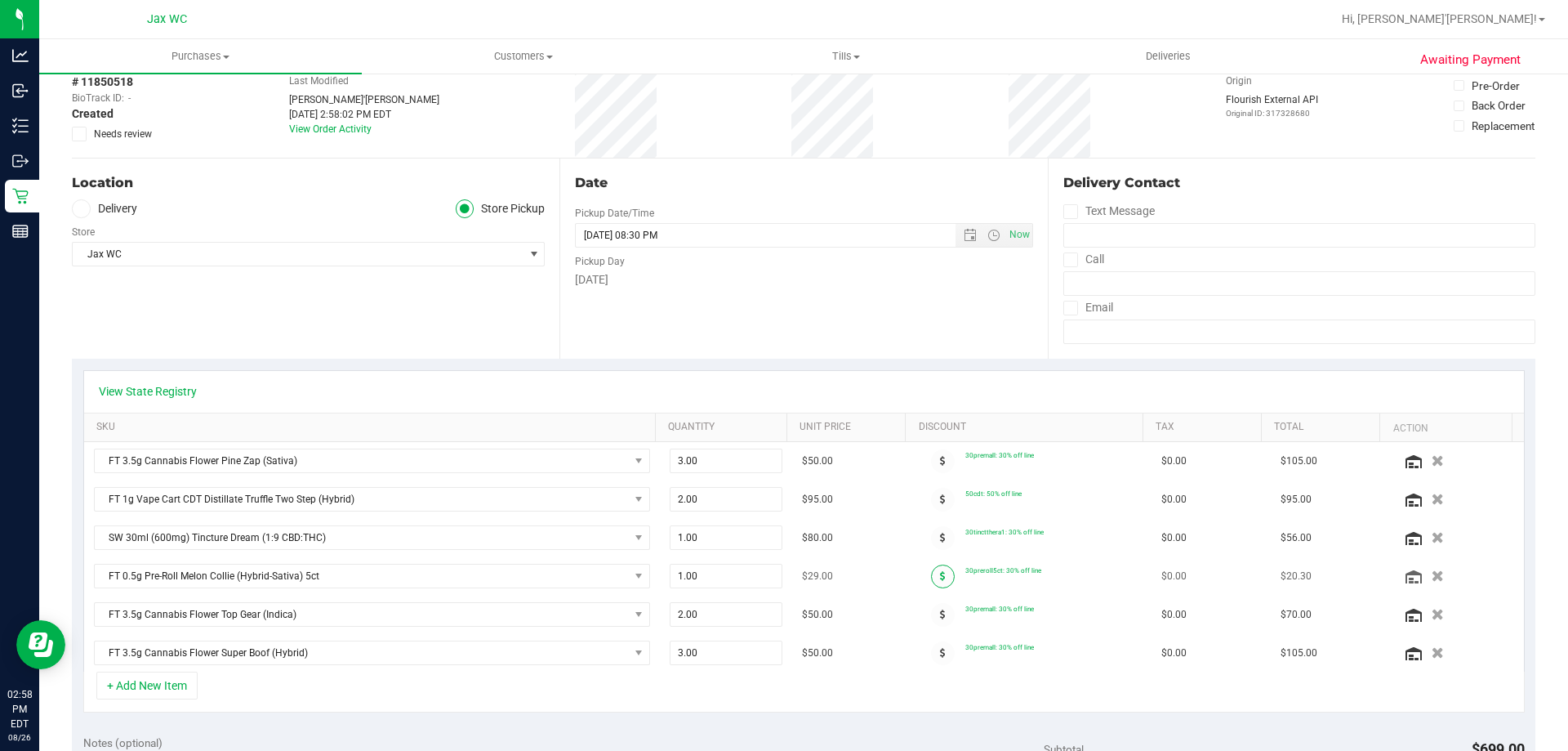
click at [931, 583] on span at bounding box center [943, 576] width 23 height 23
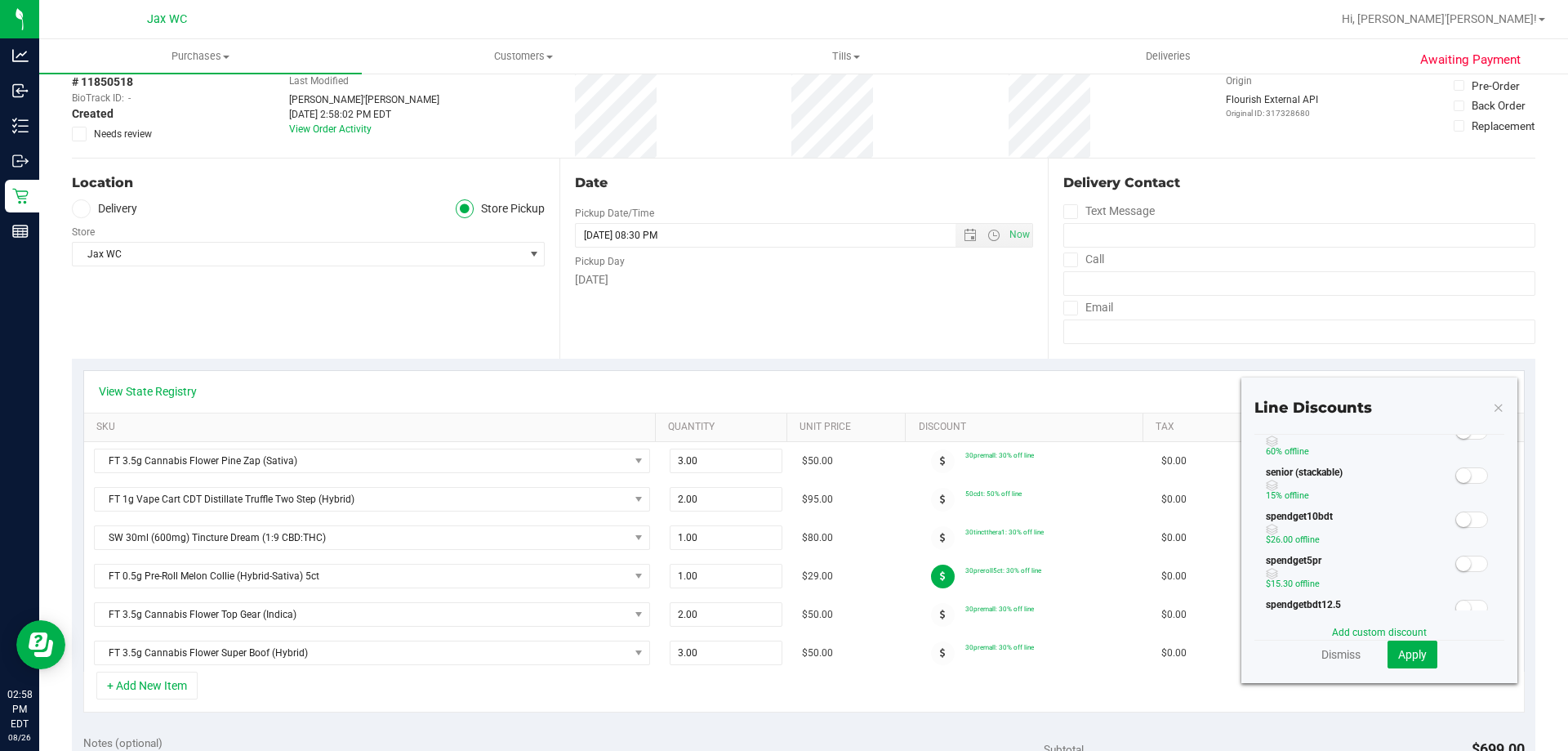
scroll to position [327, 0]
click at [1465, 558] on span at bounding box center [1471, 560] width 32 height 17
click at [1409, 655] on span "Apply" at bounding box center [1412, 653] width 28 height 13
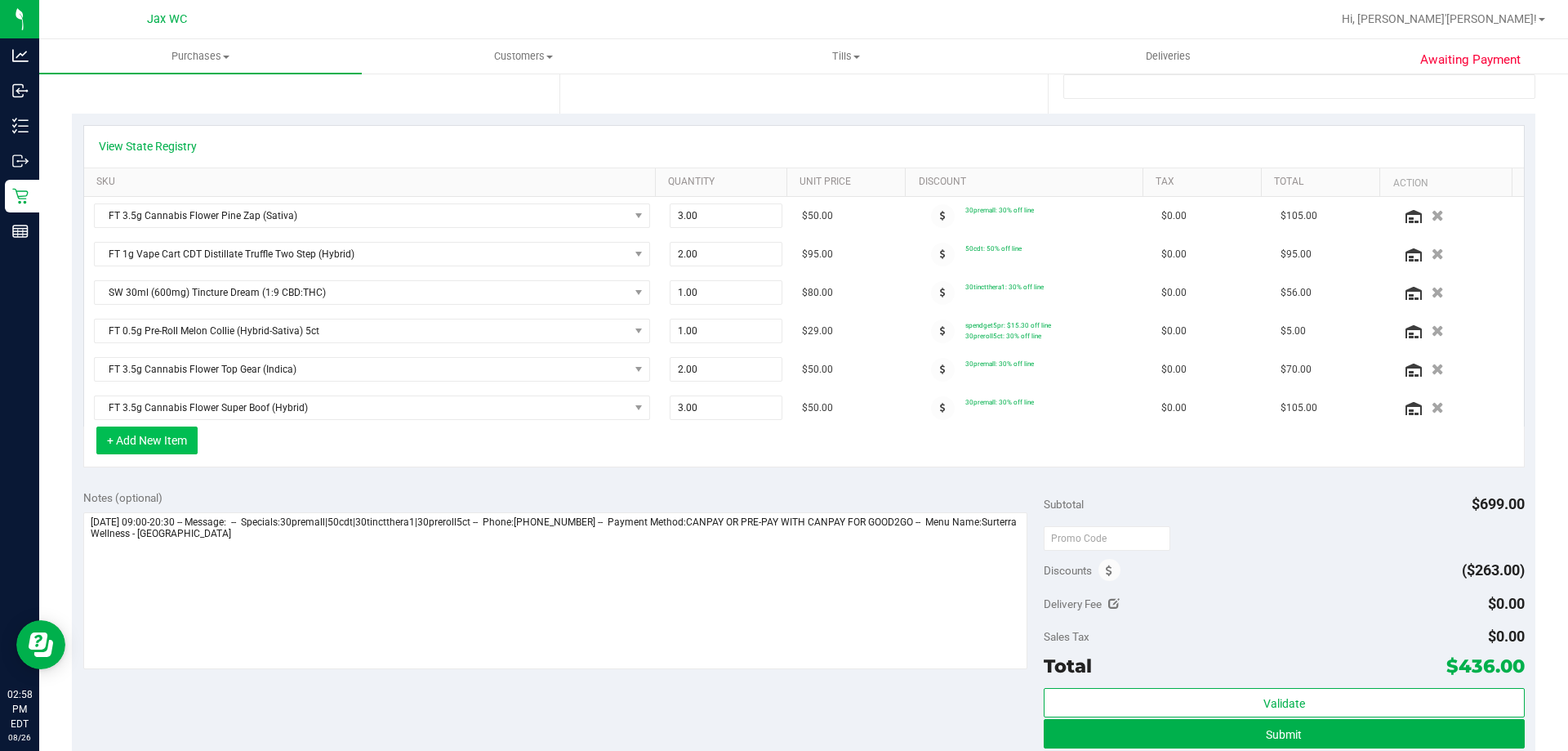
click at [168, 453] on button "+ Add New Item" at bounding box center [147, 440] width 102 height 27
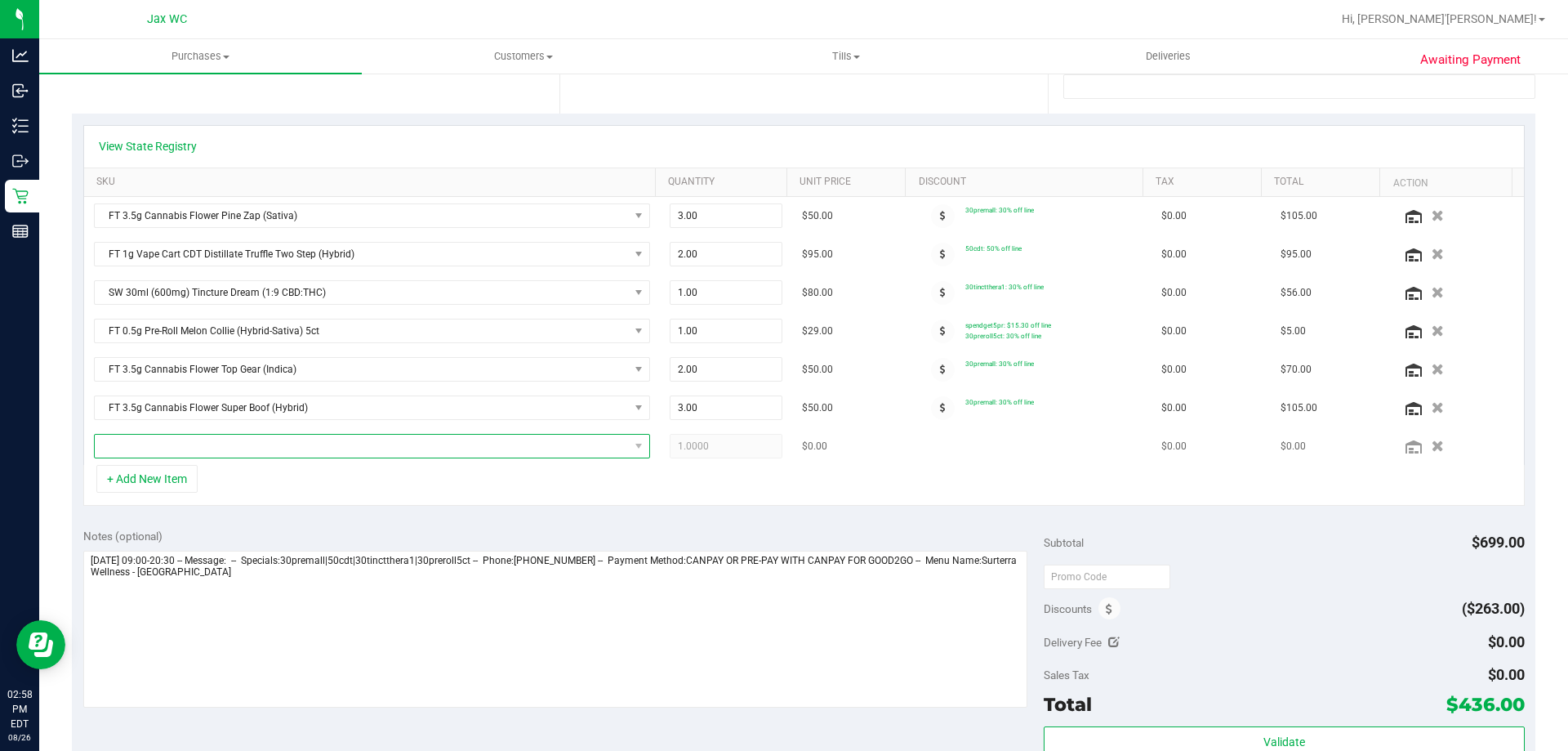
click at [197, 442] on span "NO DATA FOUND" at bounding box center [361, 445] width 534 height 22
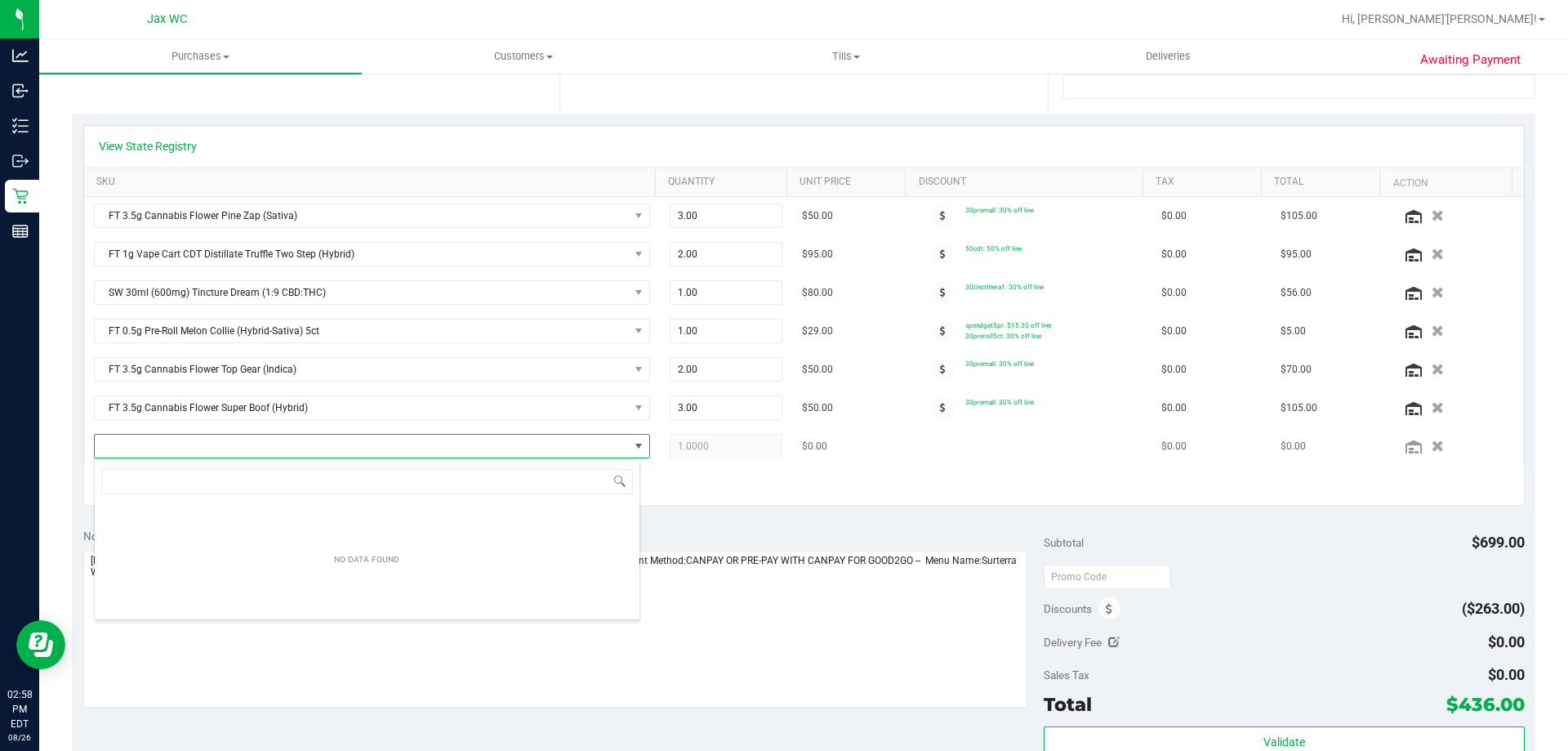
scroll to position [24, 542]
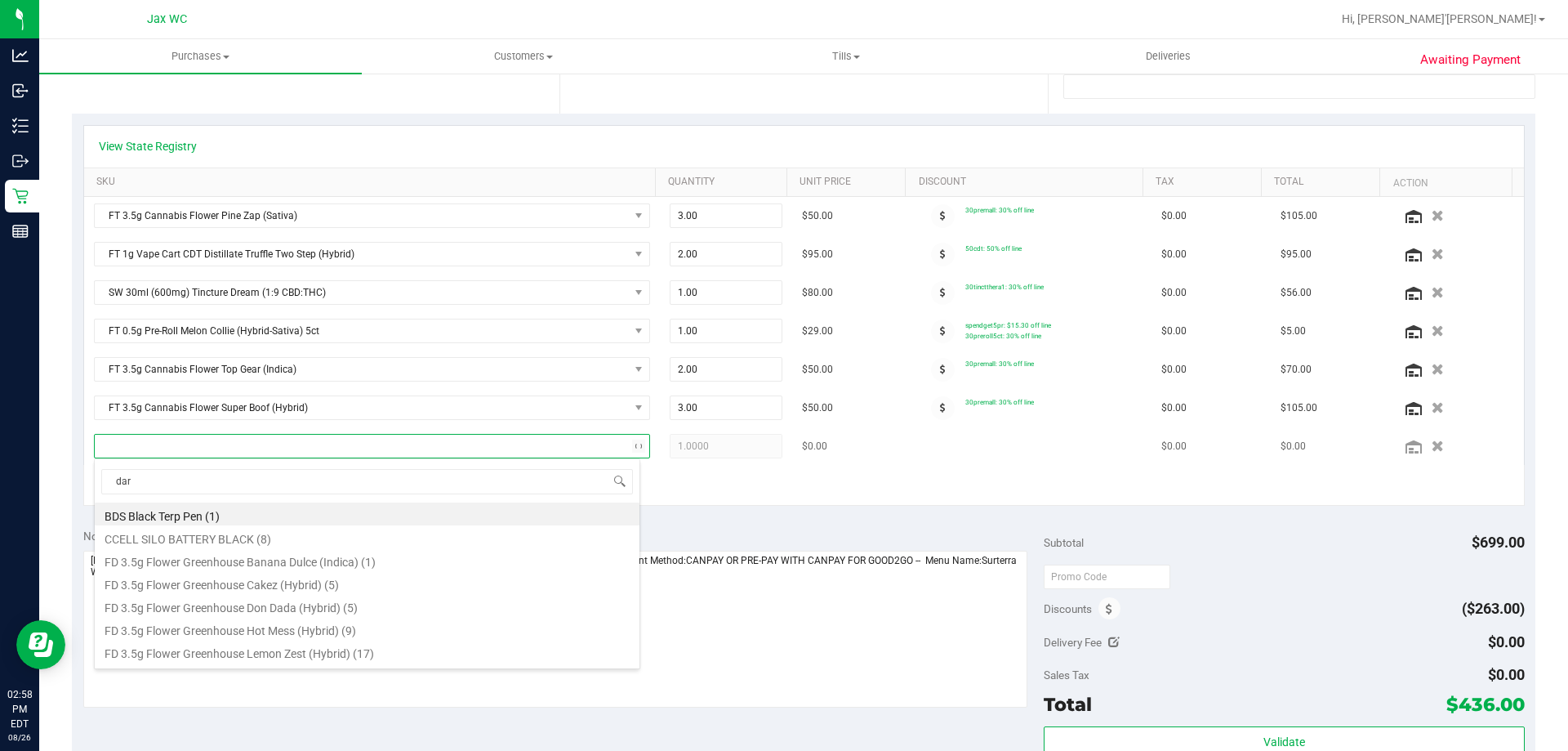
type input "dark"
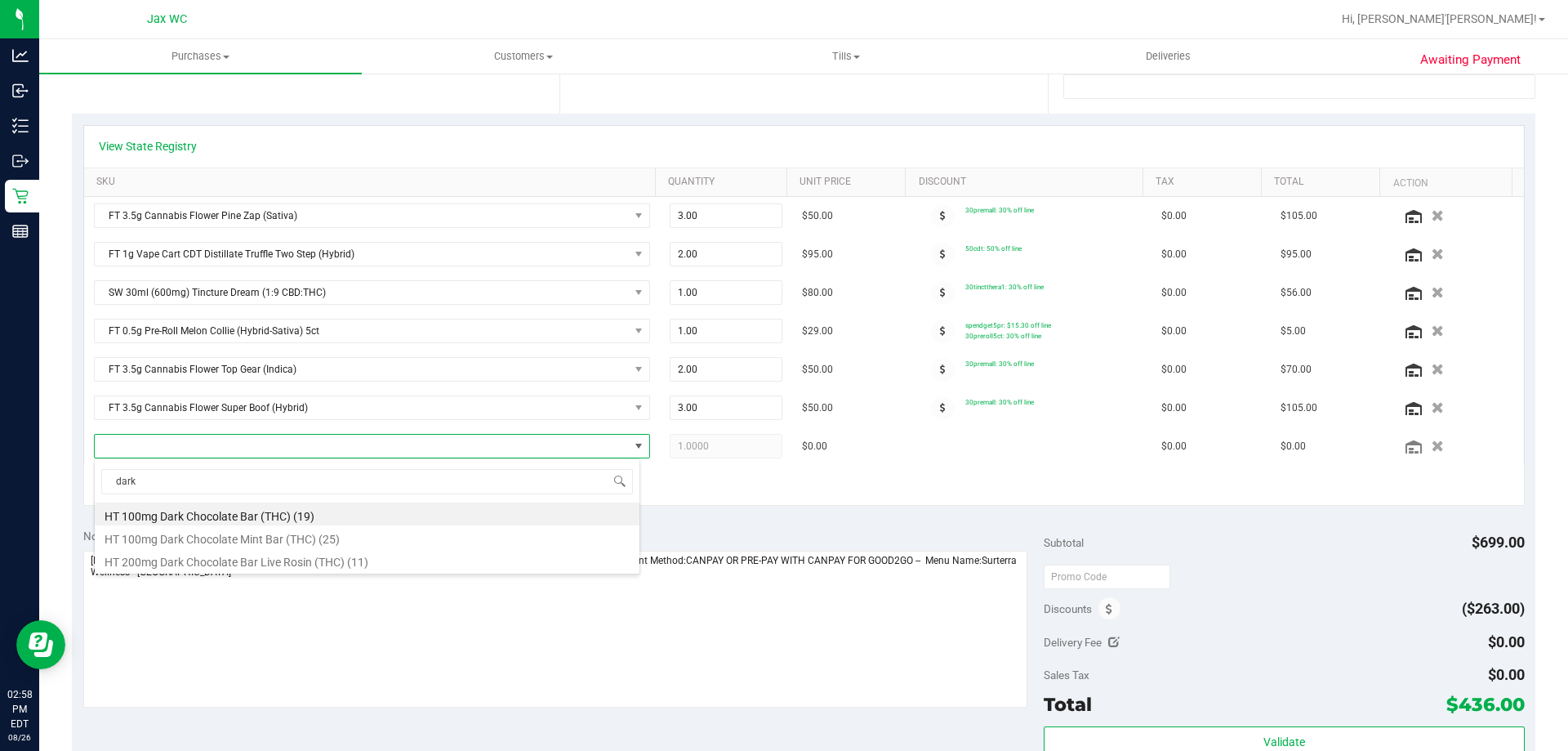
click at [348, 510] on li "HT 100mg Dark Chocolate Bar (THC) (19)" at bounding box center [367, 514] width 545 height 22
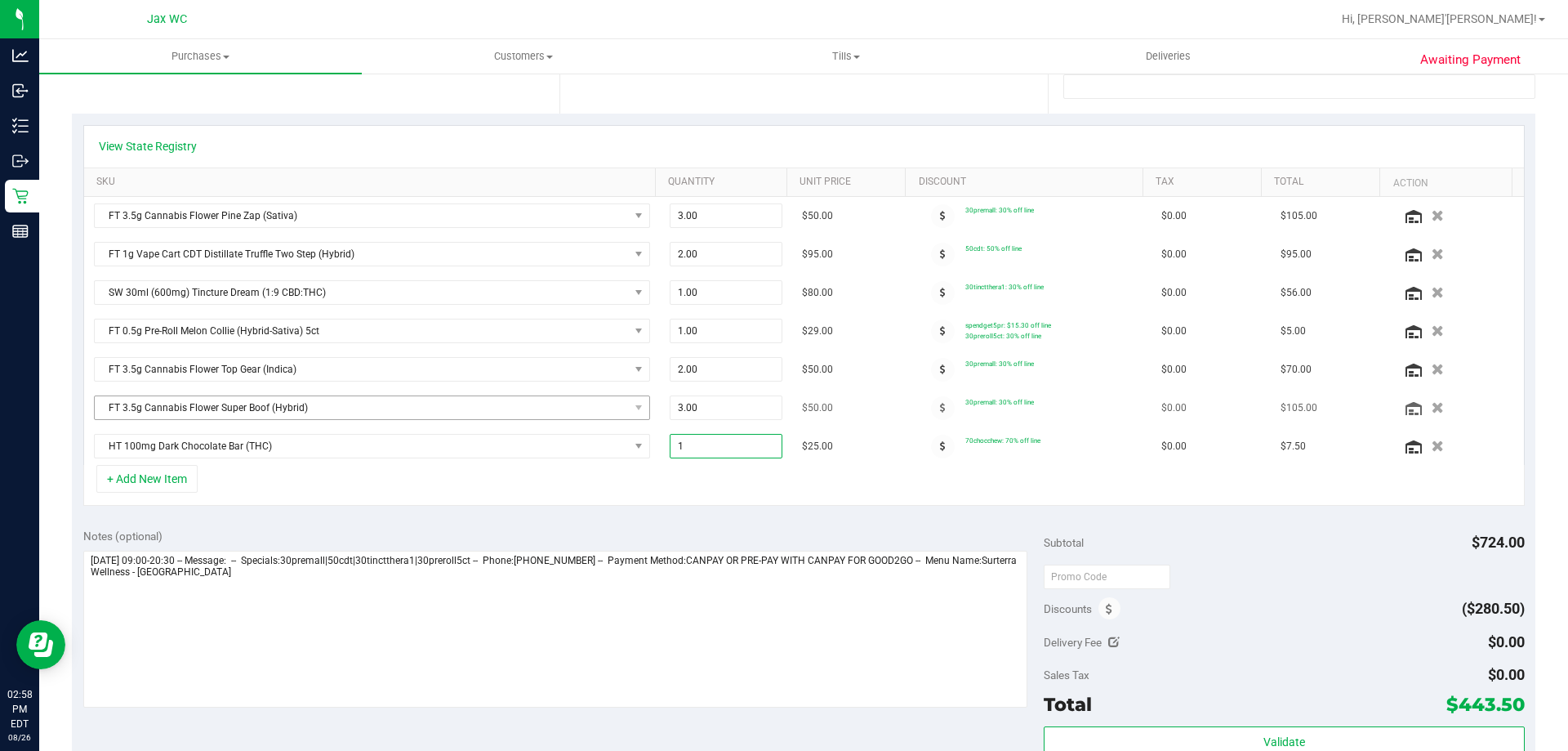
drag, startPoint x: 707, startPoint y: 442, endPoint x: 474, endPoint y: 420, distance: 234.0
click at [482, 428] on tr "HT 100mg Dark Chocolate Bar (THC) 1.00 1 $25.00 70chocchew: 70% off line $0.00 …" at bounding box center [804, 446] width 1440 height 37
type input "2"
type input "2.00"
click at [643, 487] on div "+ Add New Item" at bounding box center [804, 485] width 1442 height 41
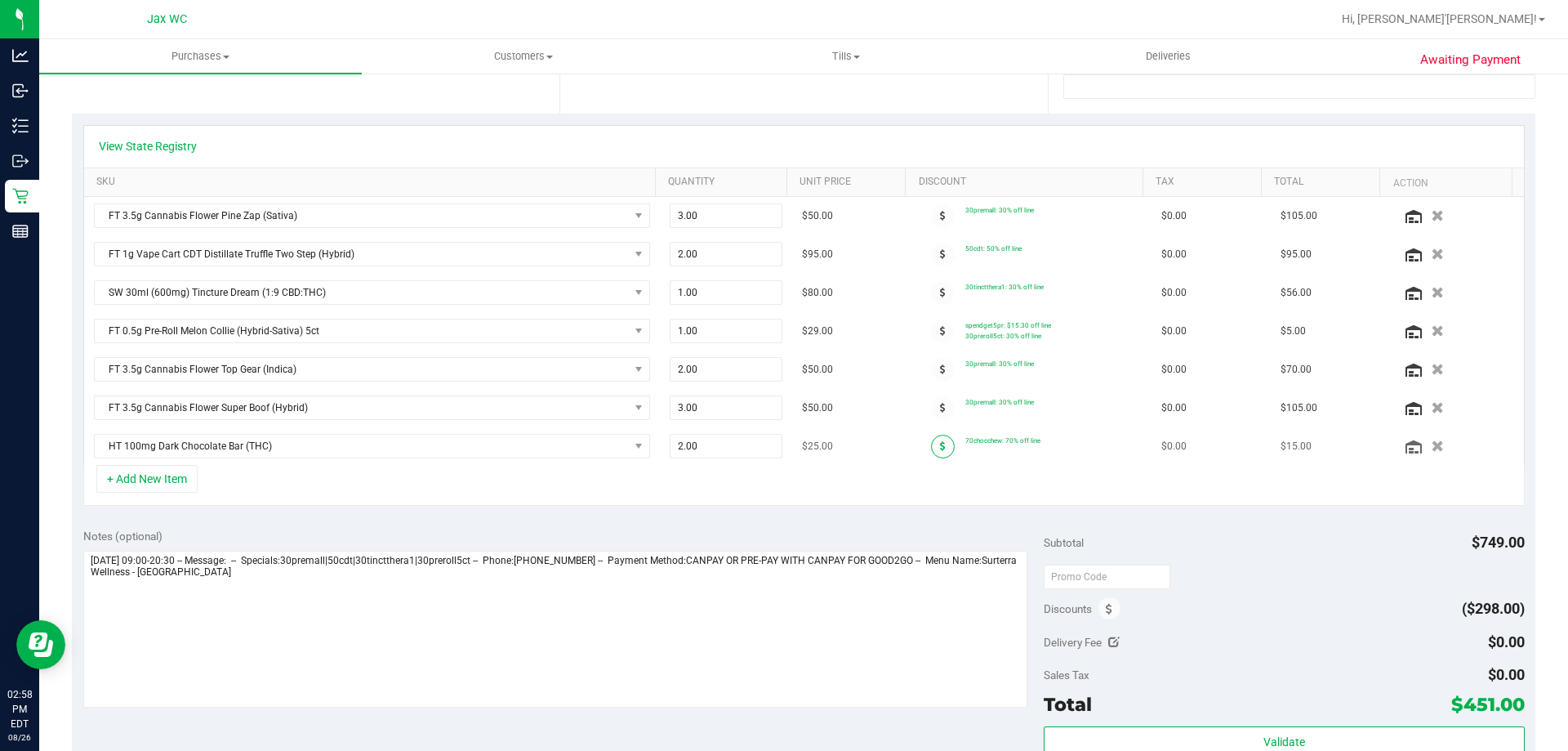
click at [940, 443] on icon at bounding box center [943, 446] width 6 height 10
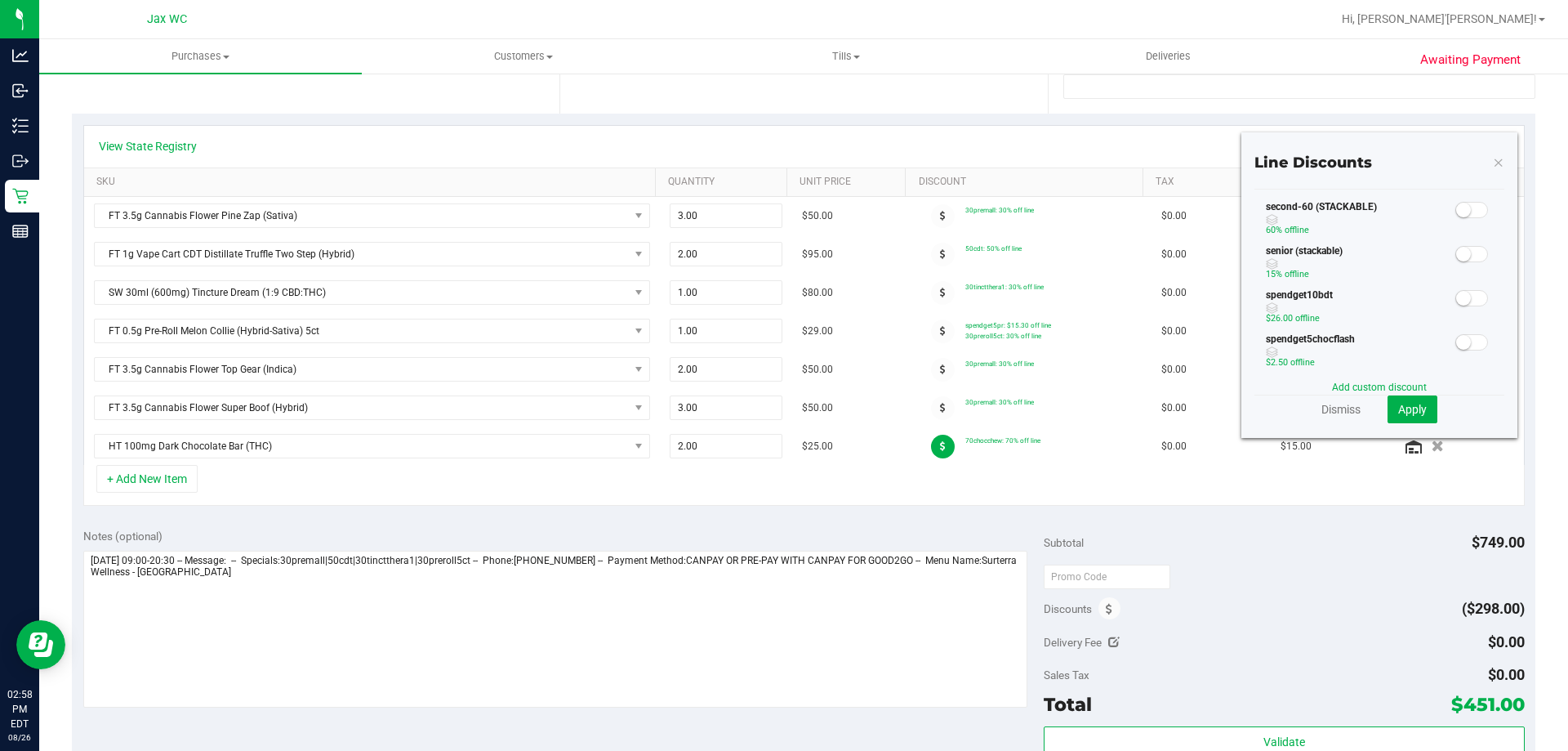
scroll to position [327, 0]
click at [1463, 314] on span at bounding box center [1471, 314] width 32 height 17
click at [1408, 415] on span "Apply" at bounding box center [1412, 408] width 28 height 13
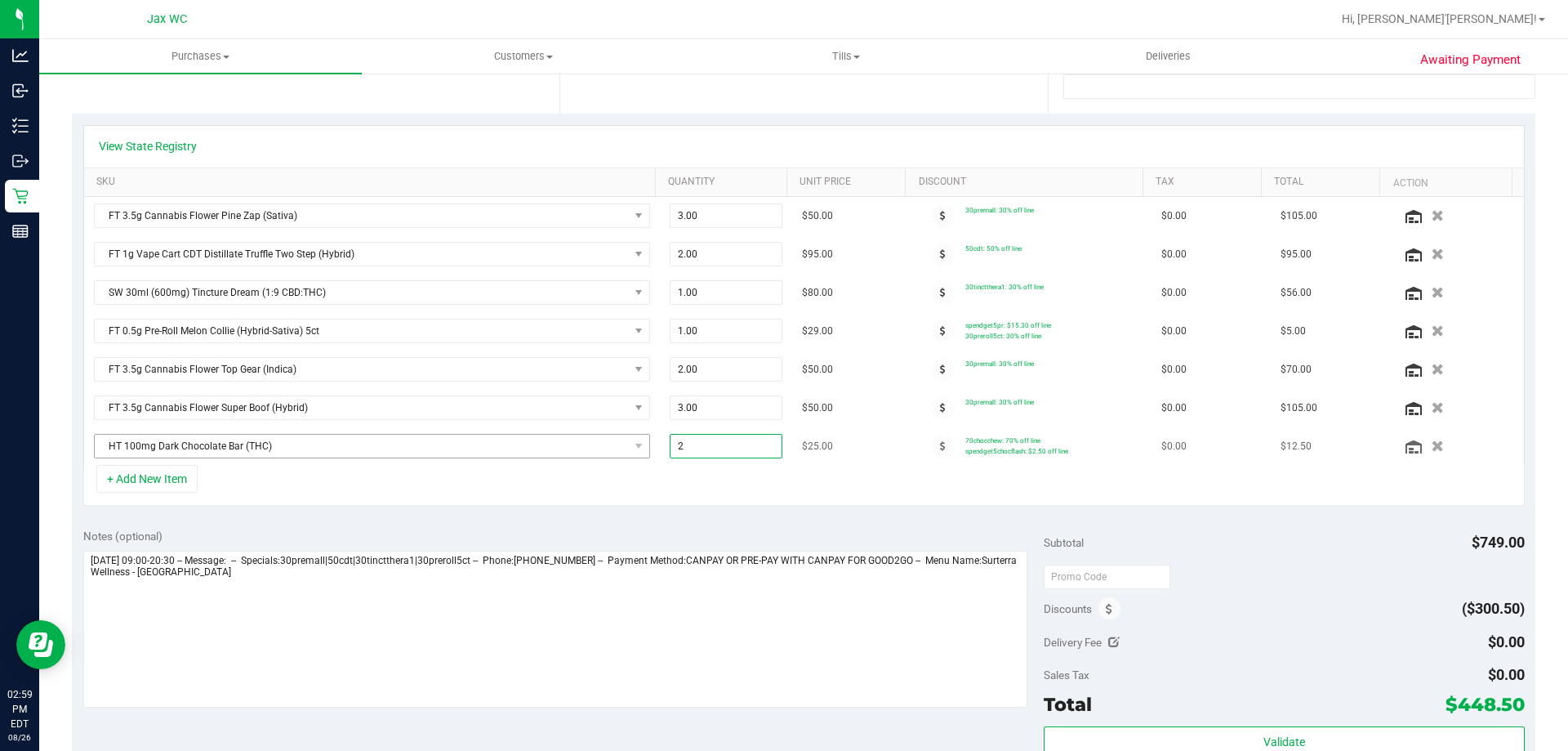
drag, startPoint x: 691, startPoint y: 448, endPoint x: 598, endPoint y: 449, distance: 93.0
click at [600, 451] on tr "HT 100mg Dark Chocolate Bar (THC) 2.00 2 $25.00 70chocchew: 70% off line spendg…" at bounding box center [804, 446] width 1440 height 37
type input "1"
type input "1.00"
click at [618, 471] on div "+ Add New Item" at bounding box center [804, 485] width 1442 height 41
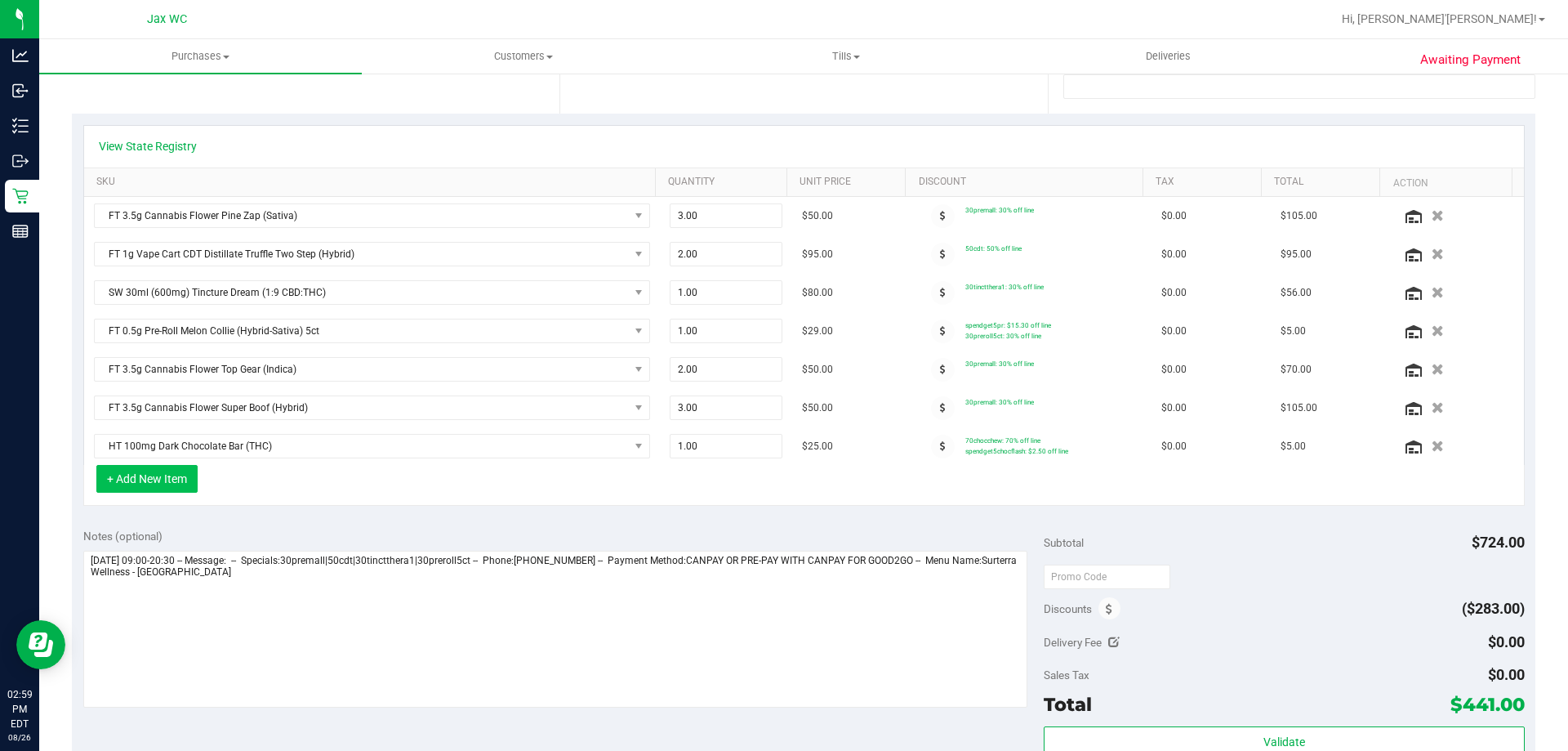
click at [172, 482] on button "+ Add New Item" at bounding box center [147, 479] width 102 height 27
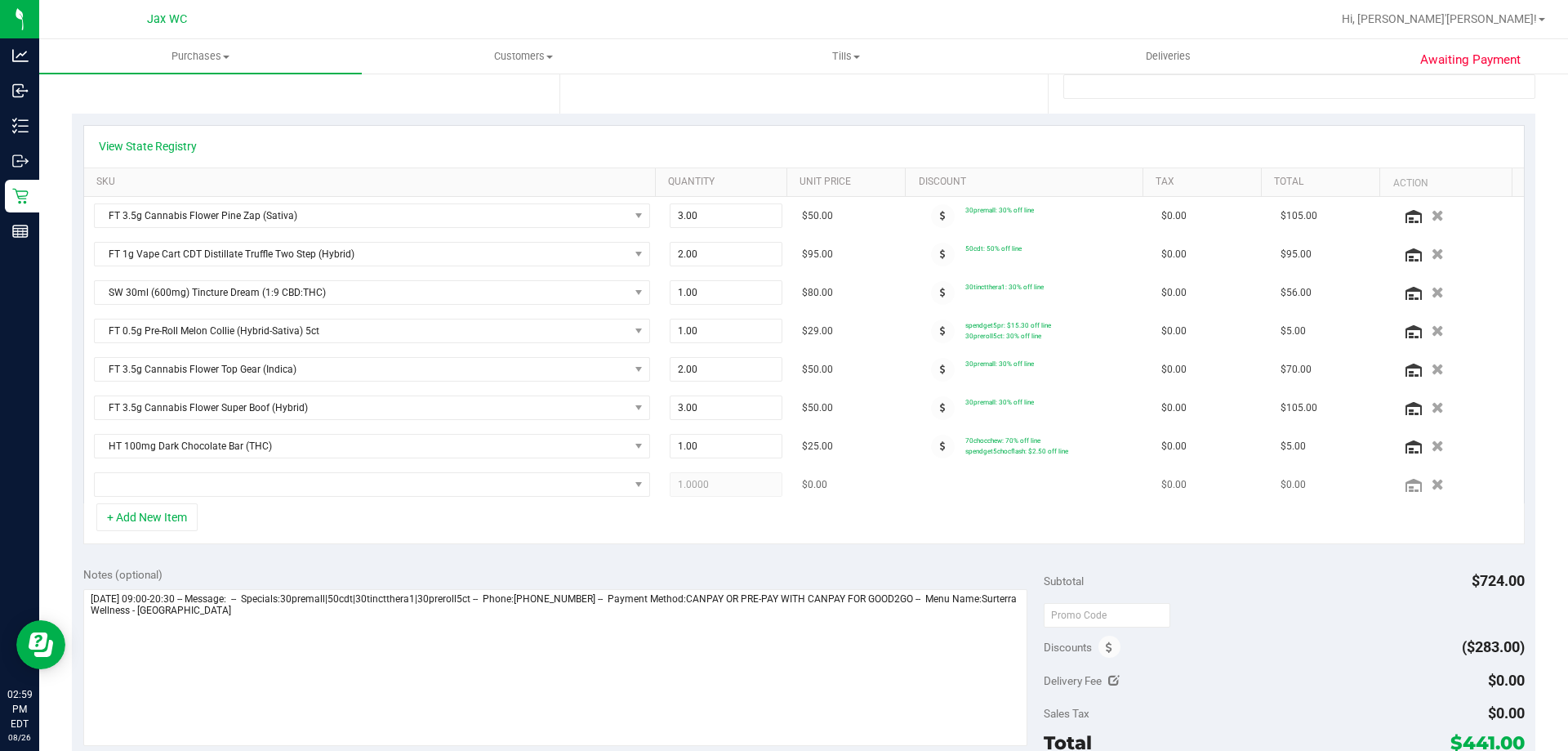
click at [168, 472] on td at bounding box center [372, 484] width 576 height 37
click at [170, 484] on span "NO DATA FOUND" at bounding box center [361, 483] width 534 height 22
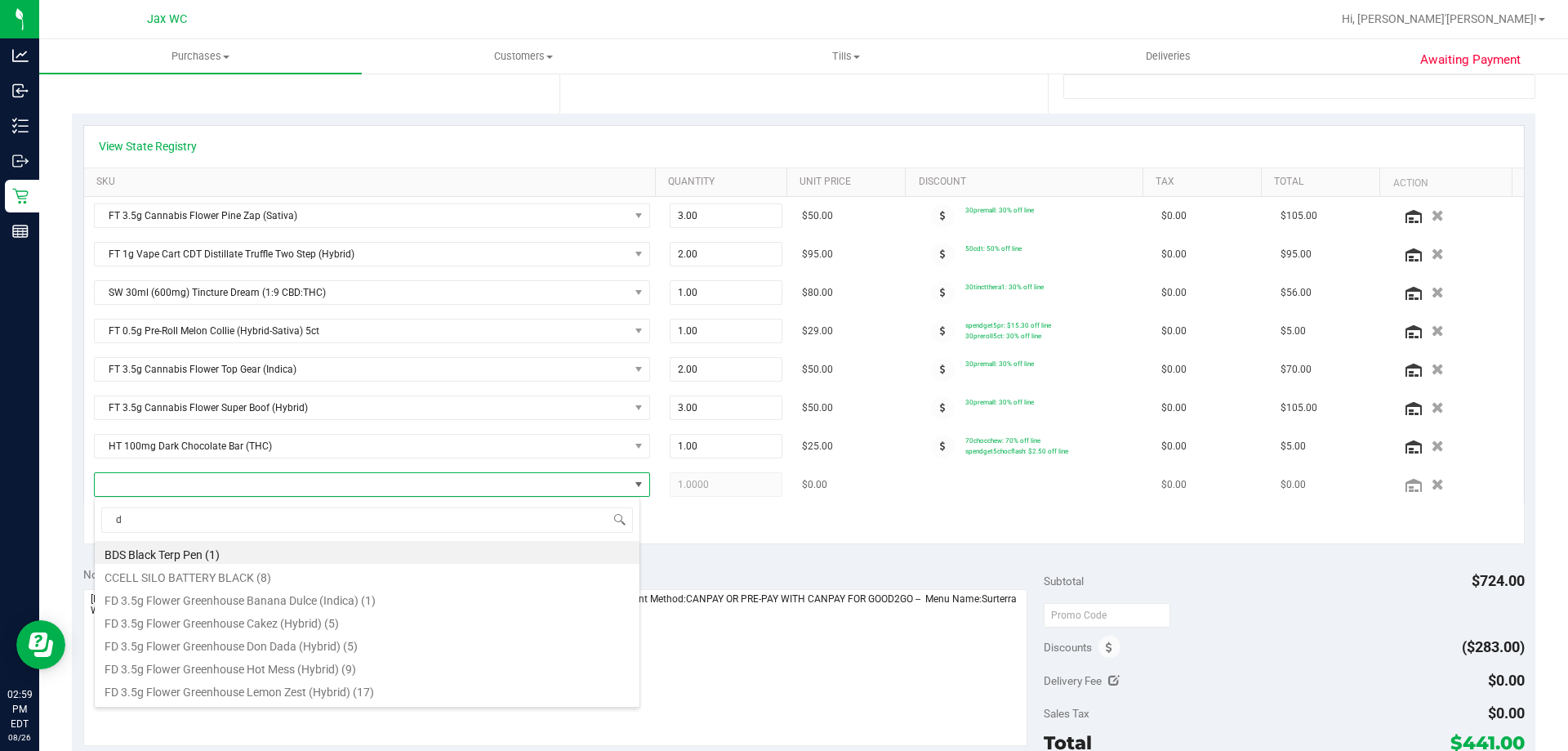
scroll to position [24, 542]
type input "dark"
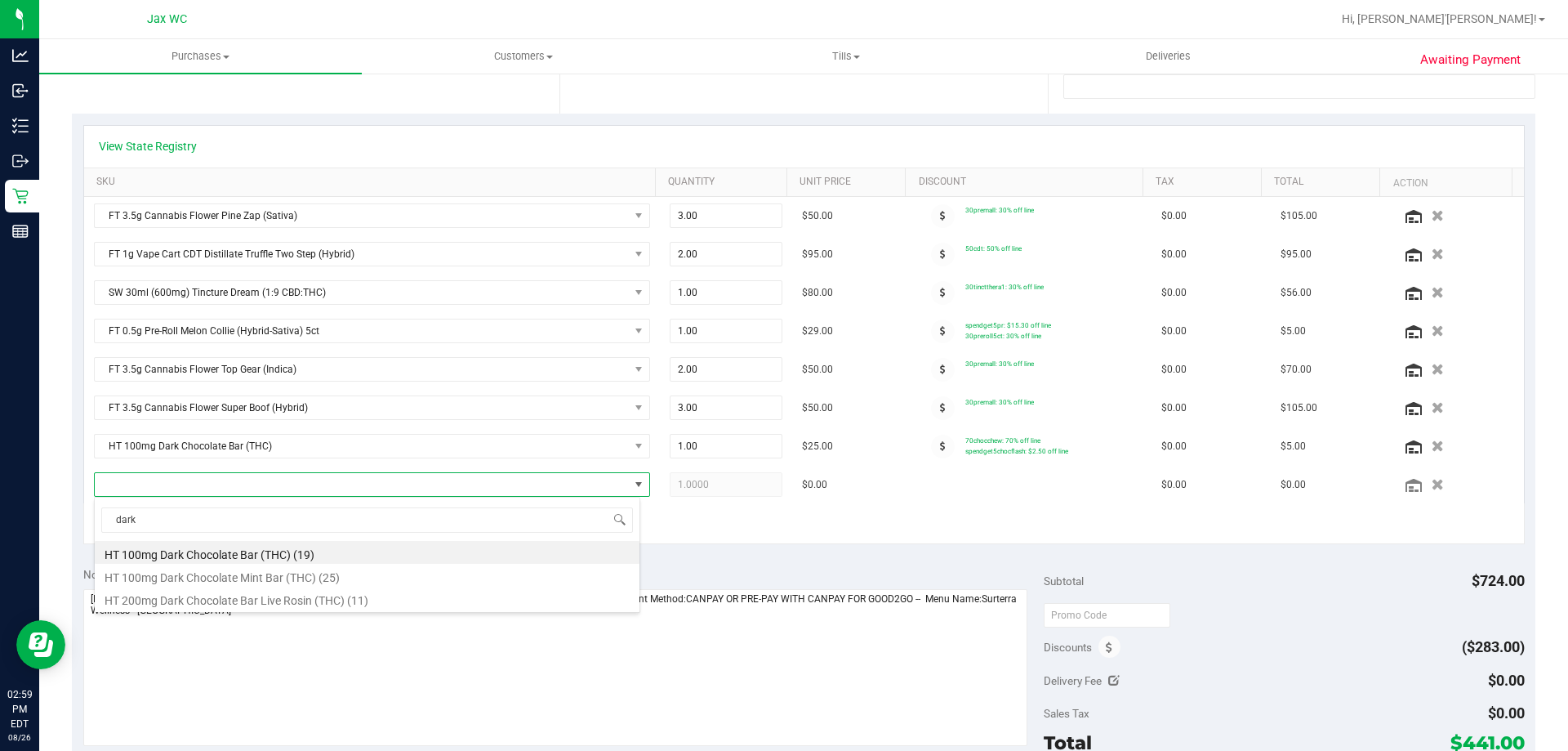
click at [350, 550] on li "HT 100mg Dark Chocolate Bar (THC) (19)" at bounding box center [367, 552] width 545 height 22
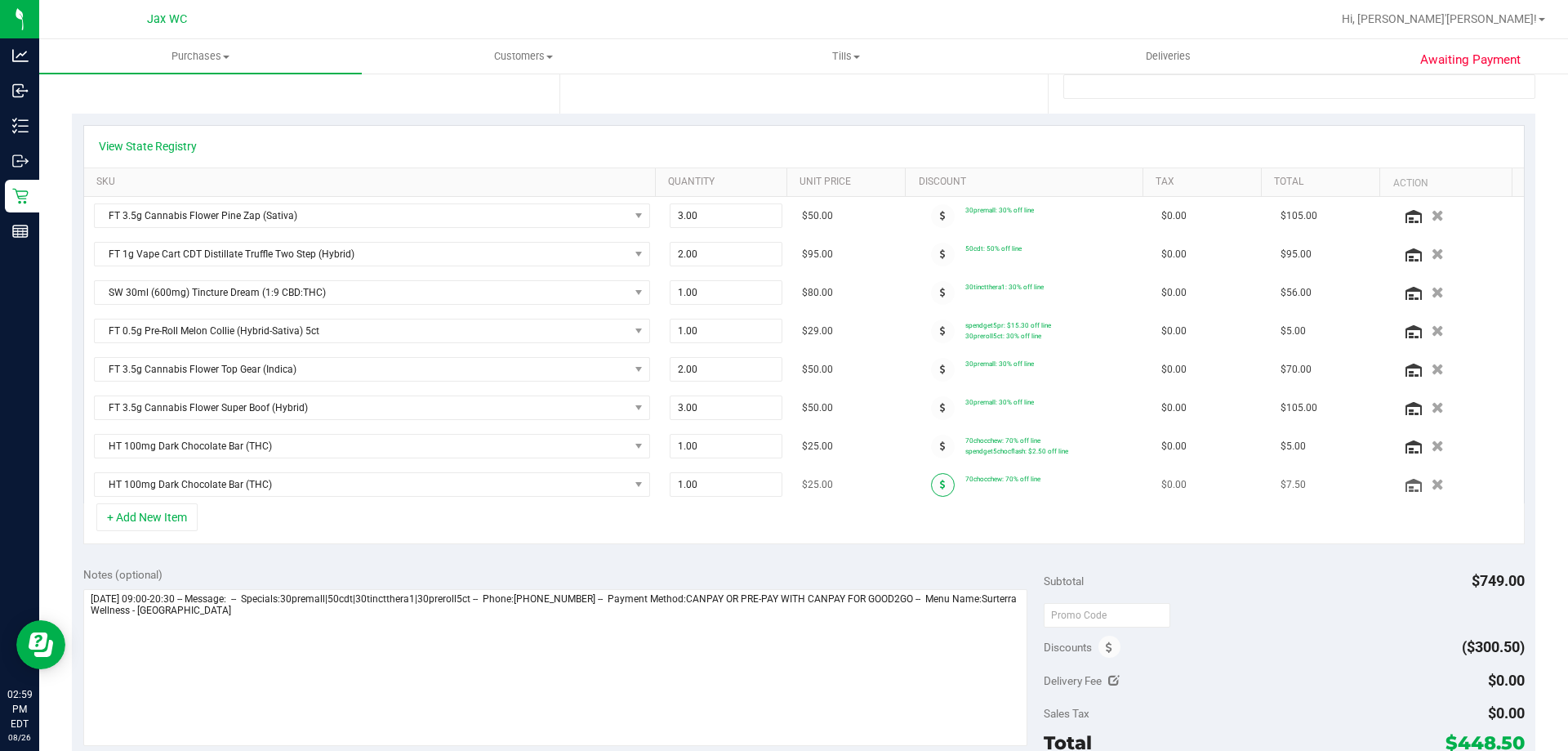
click at [940, 482] on icon at bounding box center [943, 484] width 6 height 10
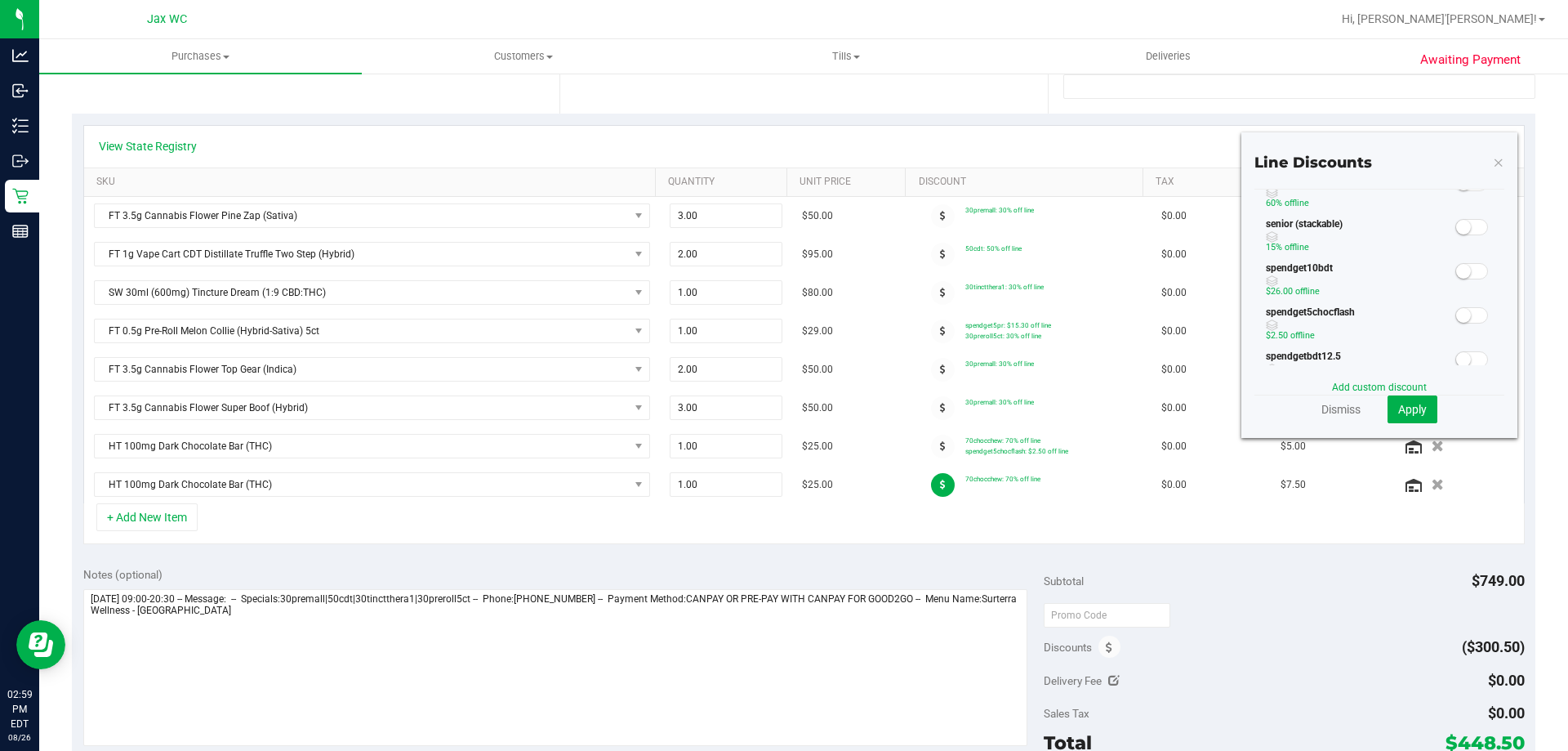
scroll to position [327, 0]
click at [1457, 317] on small at bounding box center [1464, 314] width 15 height 15
click at [1403, 415] on span "Apply" at bounding box center [1412, 408] width 28 height 13
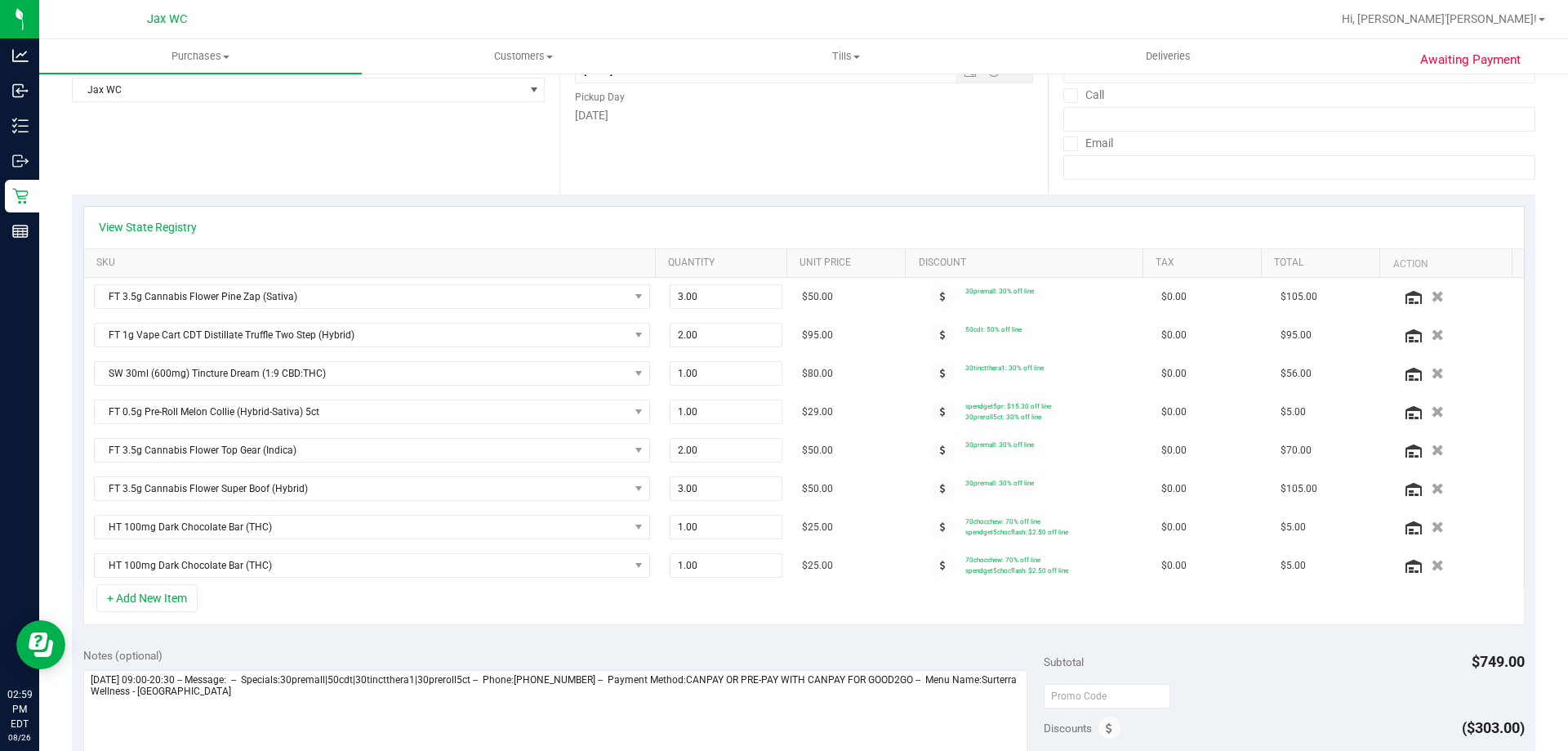
scroll to position [0, 0]
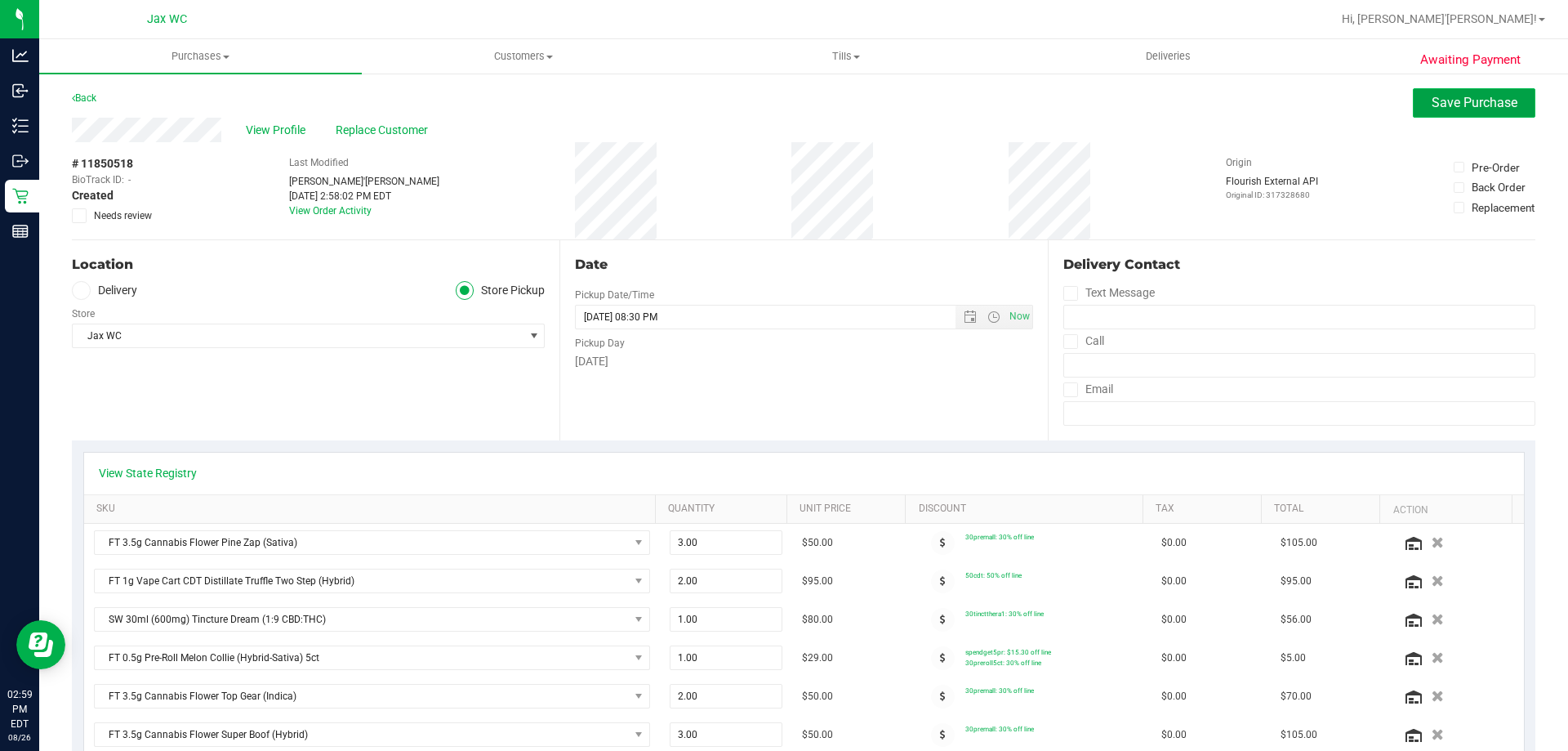
click at [1425, 93] on button "Save Purchase" at bounding box center [1473, 103] width 122 height 29
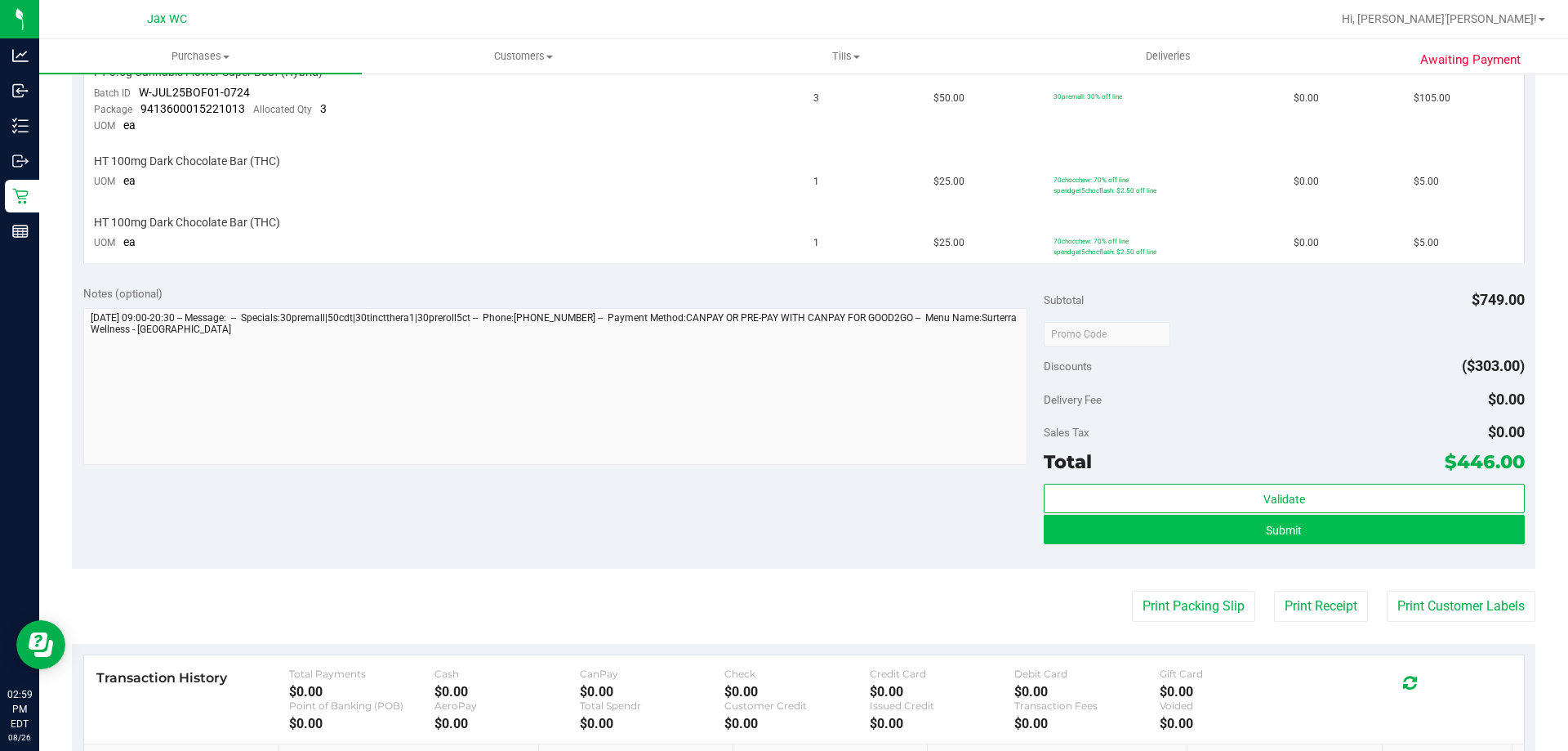
scroll to position [1113, 0]
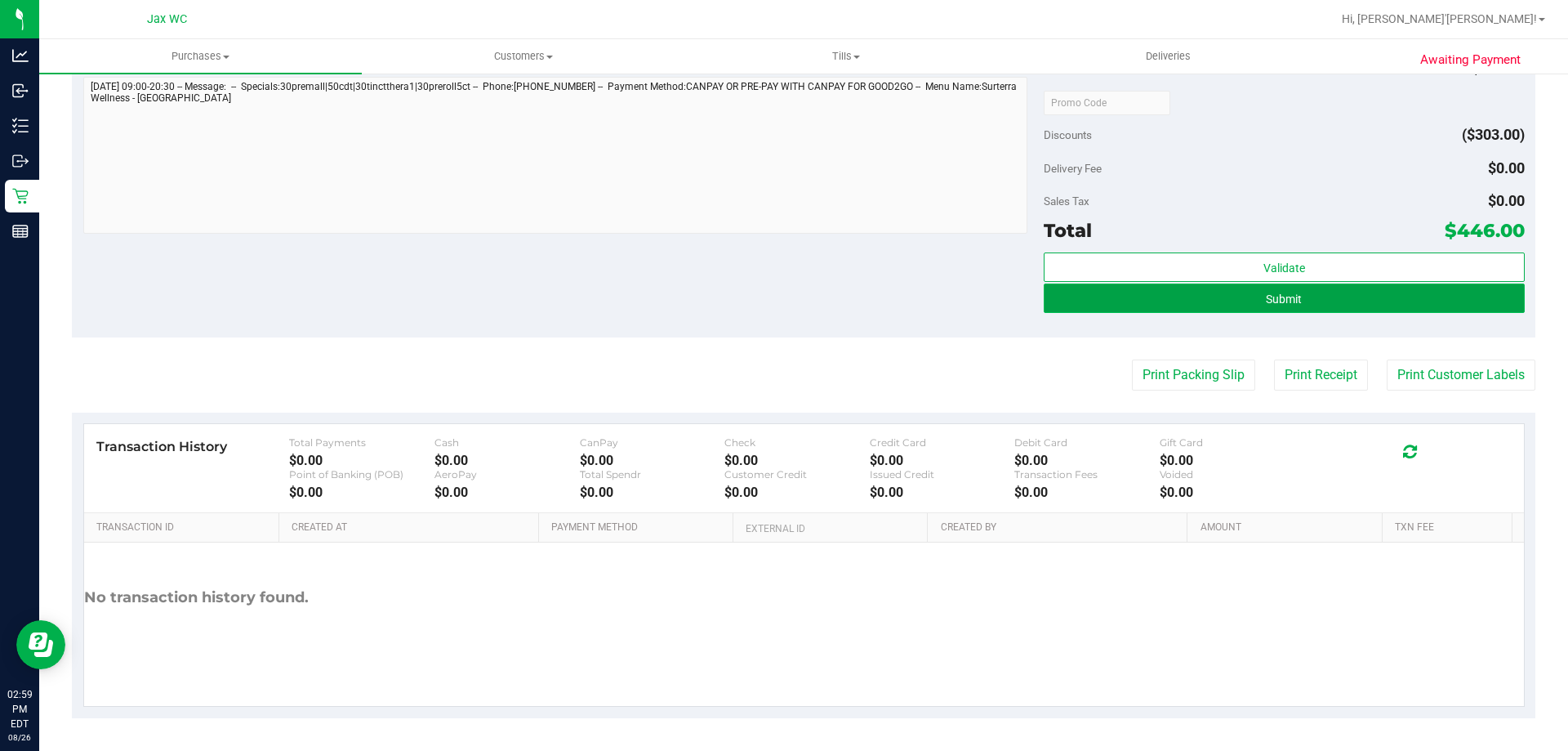
click at [1365, 298] on button "Submit" at bounding box center [1284, 298] width 480 height 29
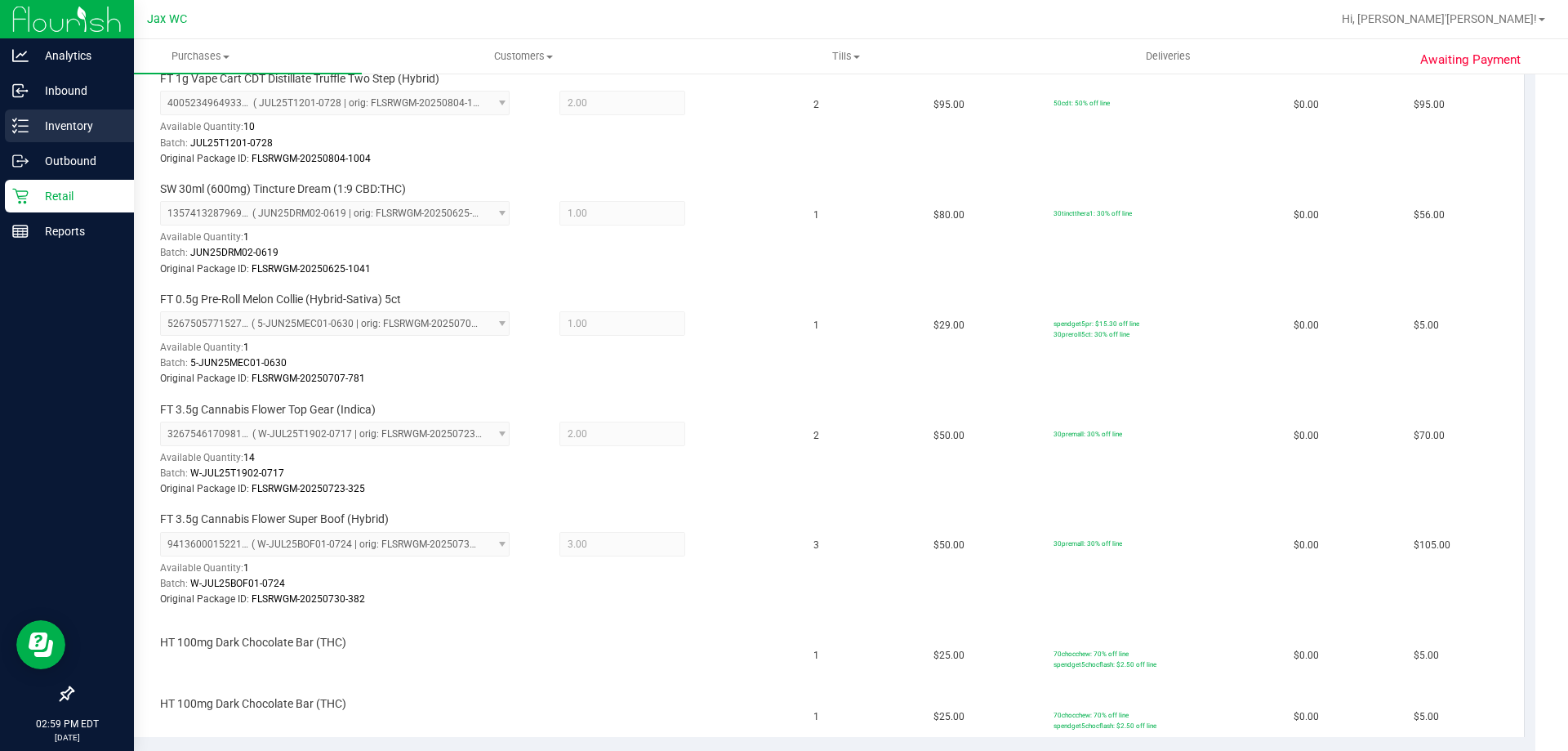
scroll to position [541, 0]
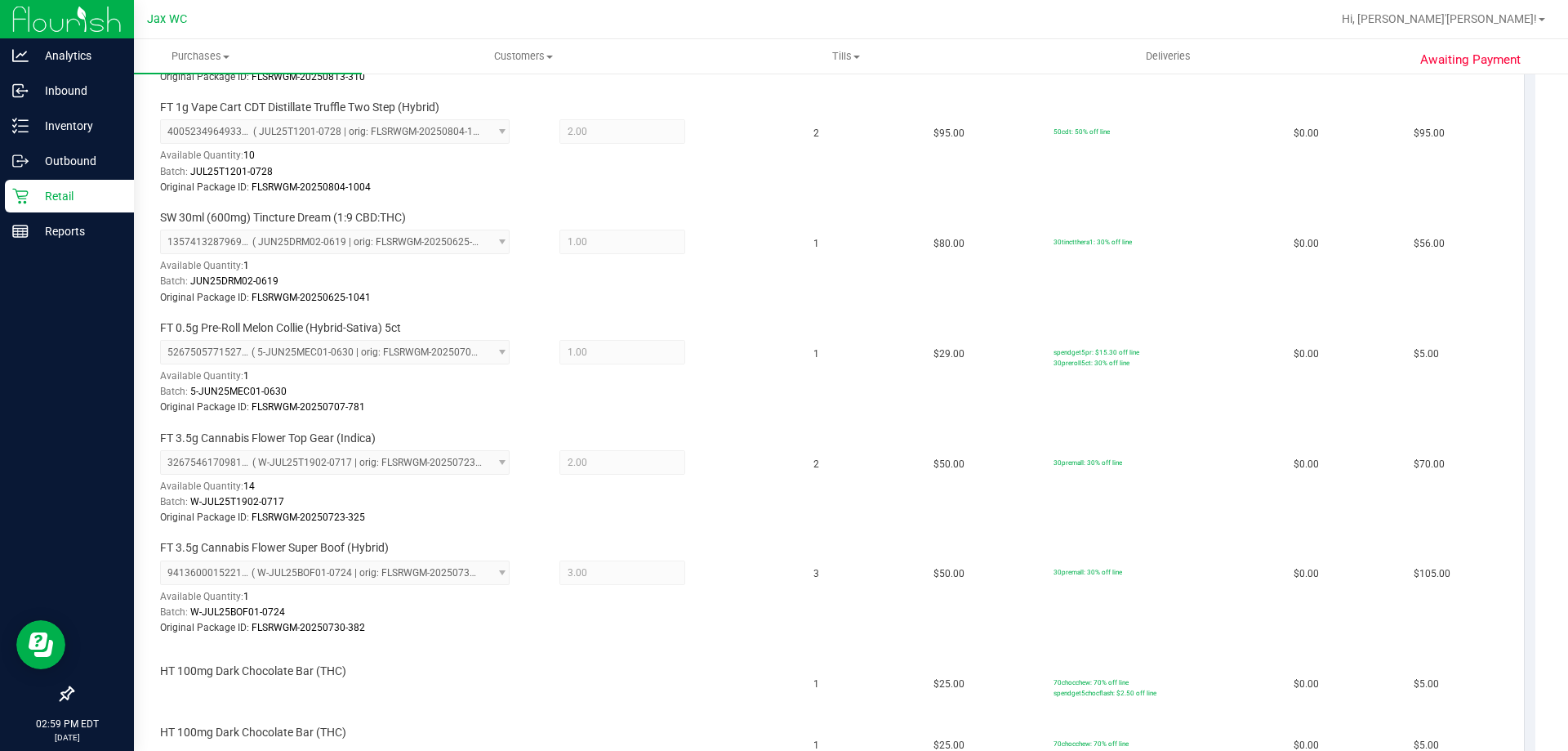
click at [14, 201] on icon at bounding box center [21, 195] width 17 height 17
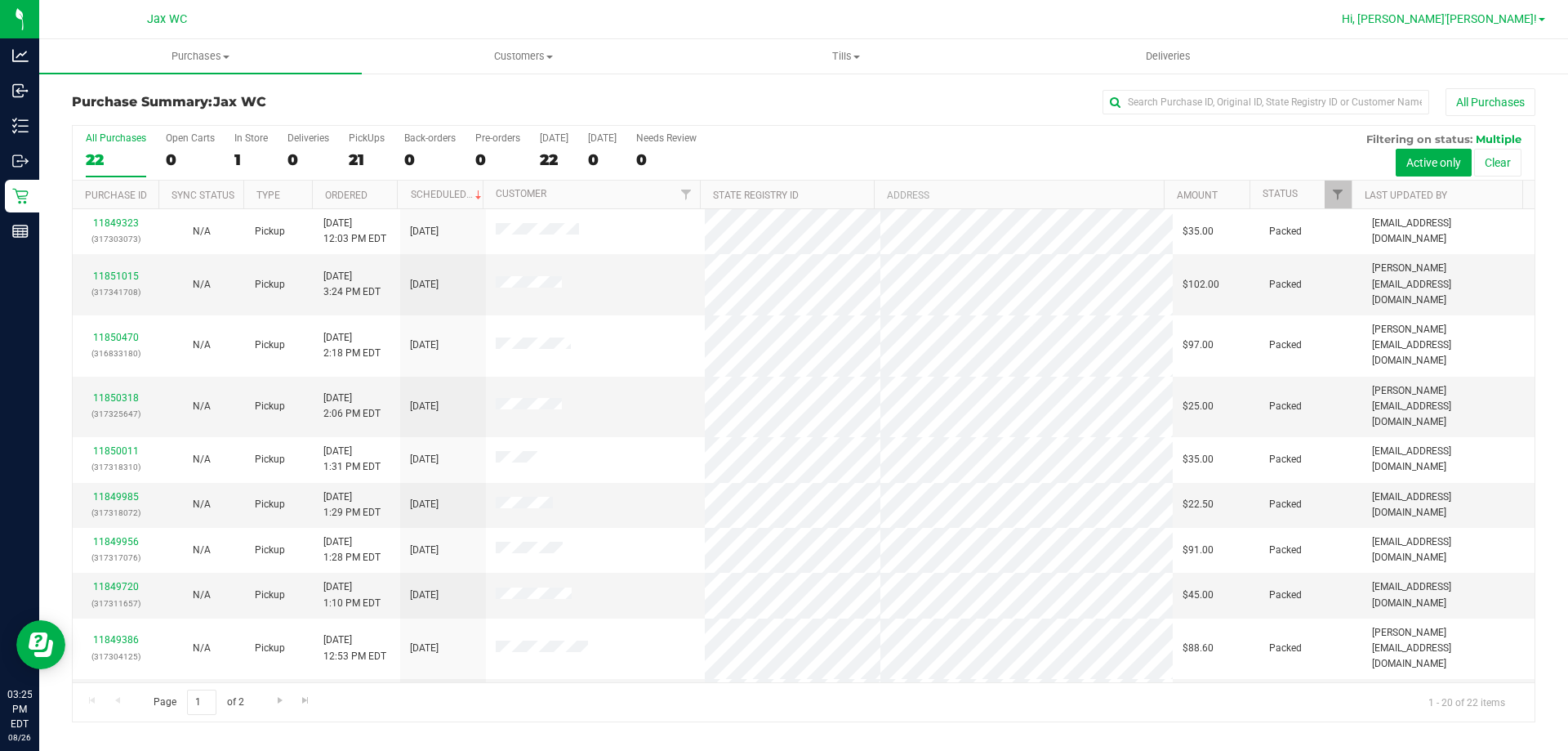
click at [1517, 13] on span "Hi, [PERSON_NAME]'[PERSON_NAME]!" at bounding box center [1440, 19] width 195 height 13
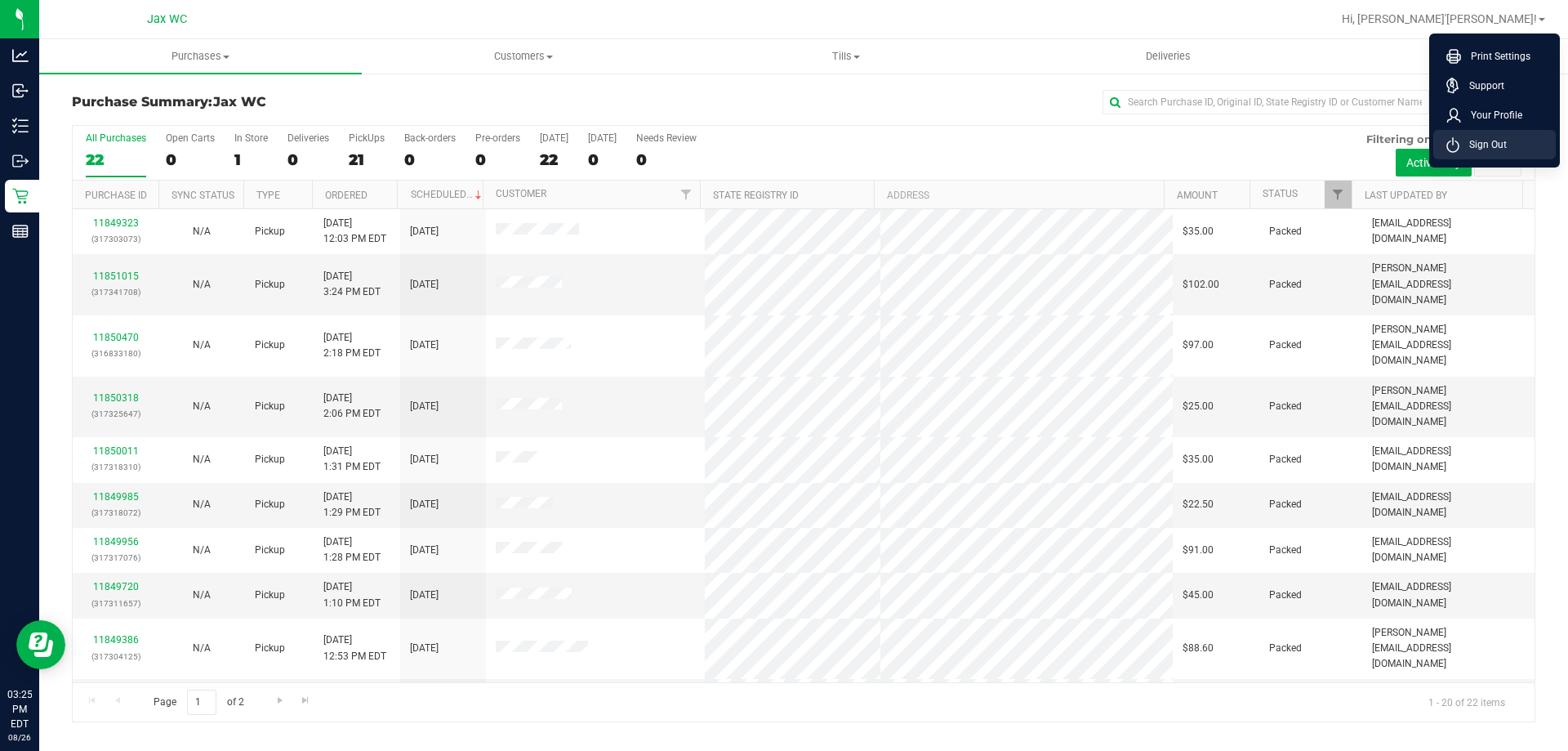
click at [1492, 148] on span "Sign Out" at bounding box center [1483, 145] width 48 height 17
